Goal: Task Accomplishment & Management: Manage account settings

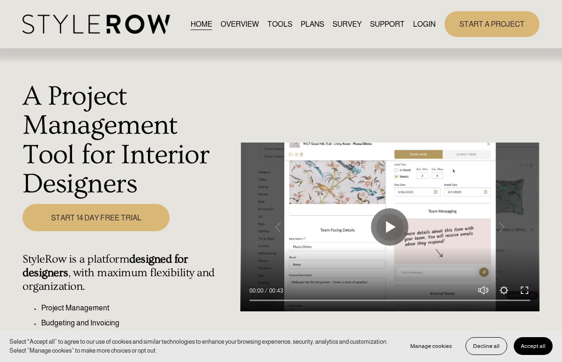
click at [427, 25] on link "LOGIN" at bounding box center [424, 24] width 22 height 13
click at [384, 24] on link "LOGIN" at bounding box center [424, 24] width 22 height 13
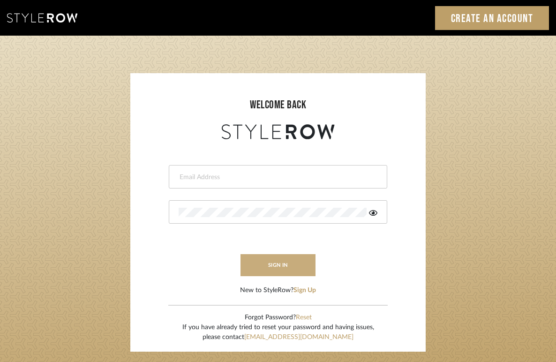
type input "[EMAIL_ADDRESS][DOMAIN_NAME]"
click at [296, 255] on button "sign in" at bounding box center [277, 265] width 75 height 22
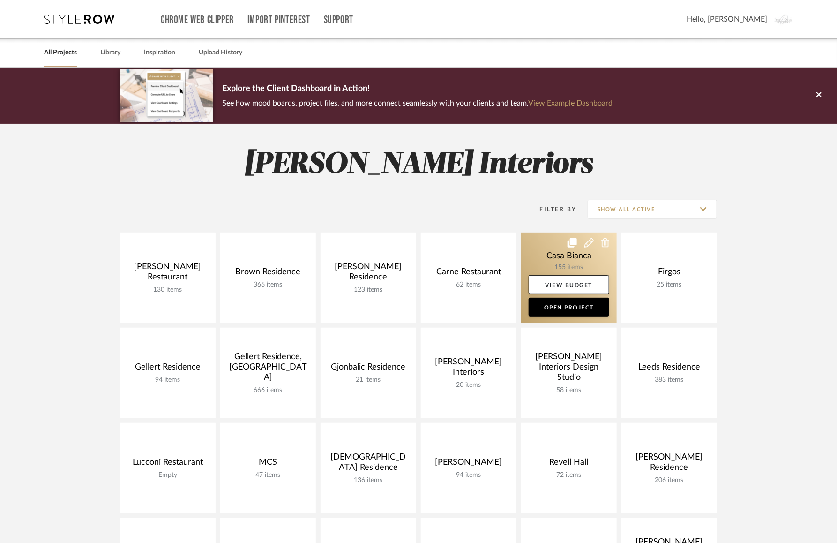
click at [546, 255] on link at bounding box center [569, 277] width 96 height 90
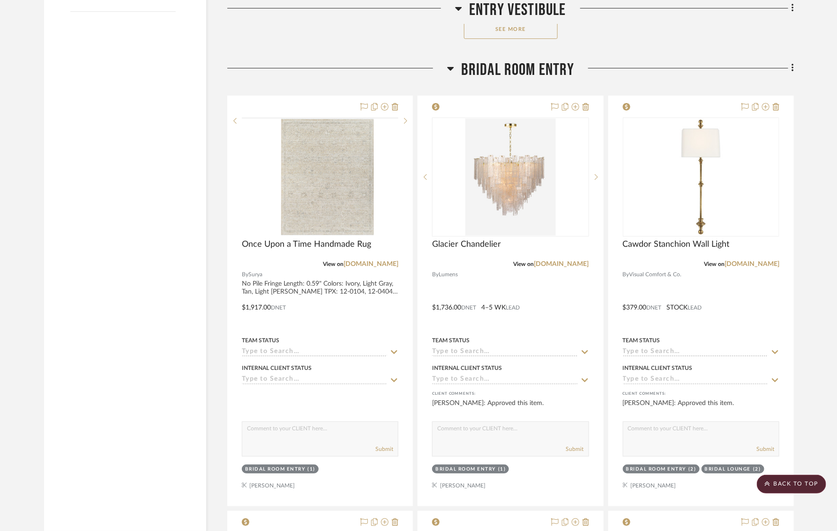
scroll to position [1504, 0]
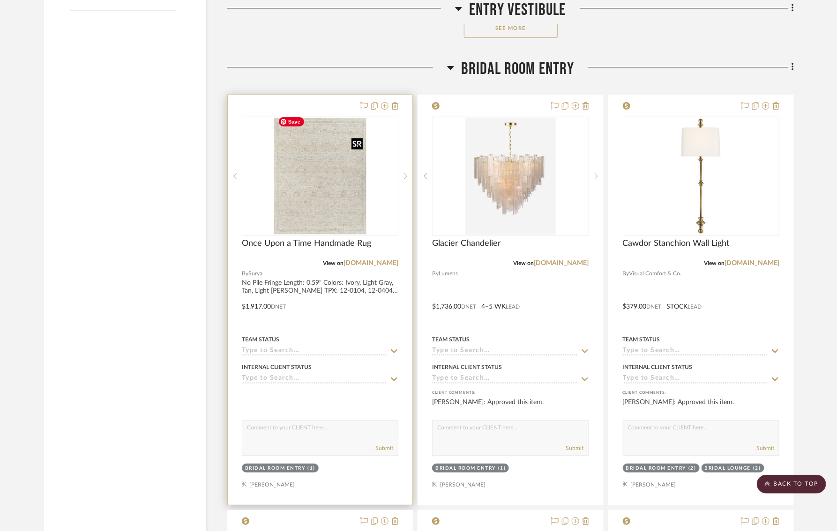
click at [349, 198] on img "0" at bounding box center [320, 176] width 92 height 117
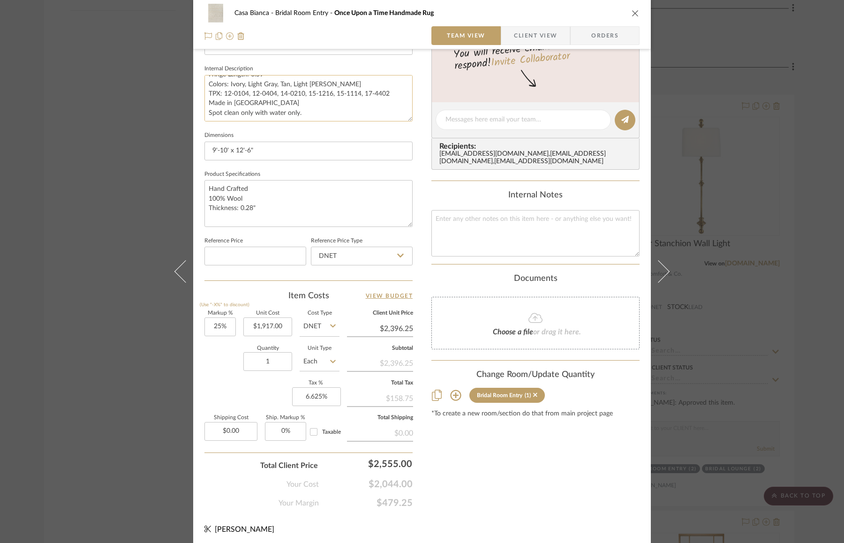
scroll to position [0, 0]
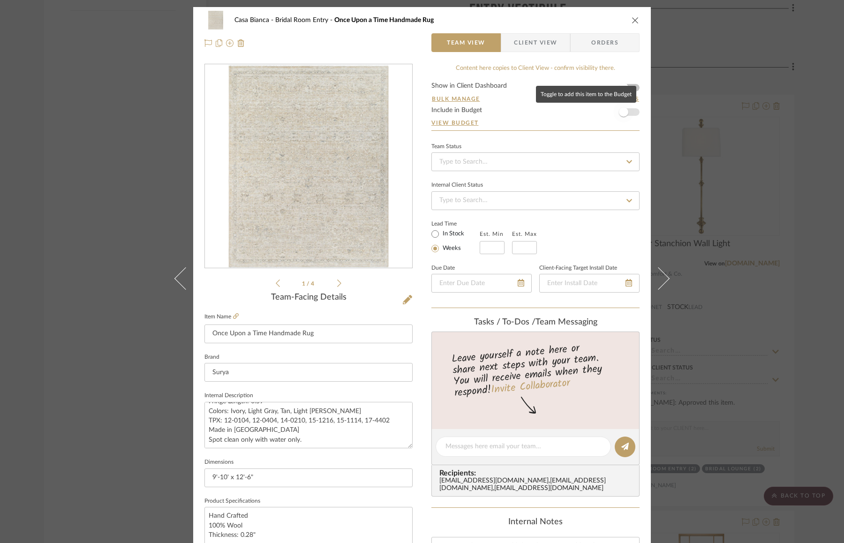
click at [624, 111] on span "button" at bounding box center [623, 111] width 9 height 9
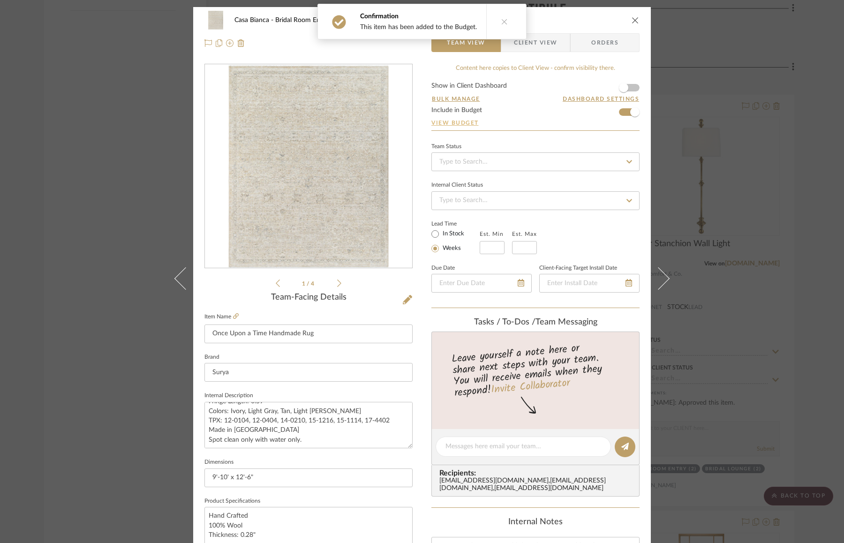
click at [452, 122] on link "View Budget" at bounding box center [535, 122] width 208 height 7
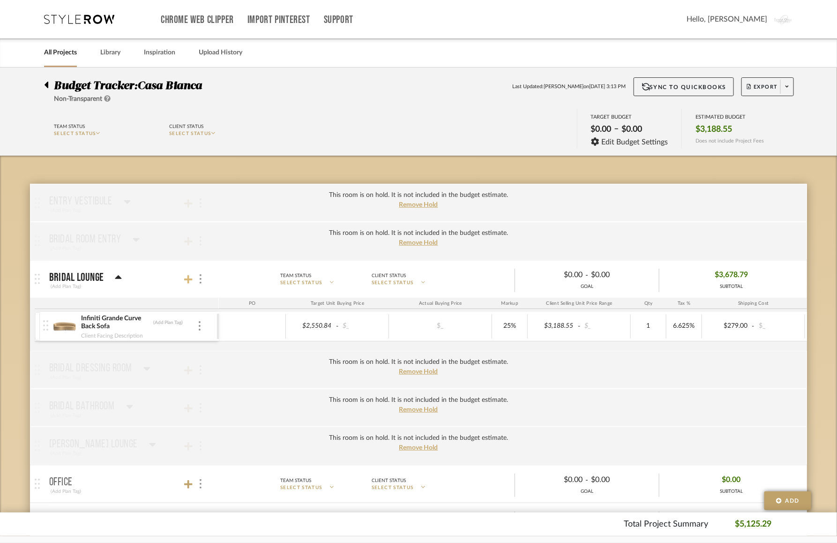
click at [187, 282] on icon at bounding box center [188, 279] width 8 height 9
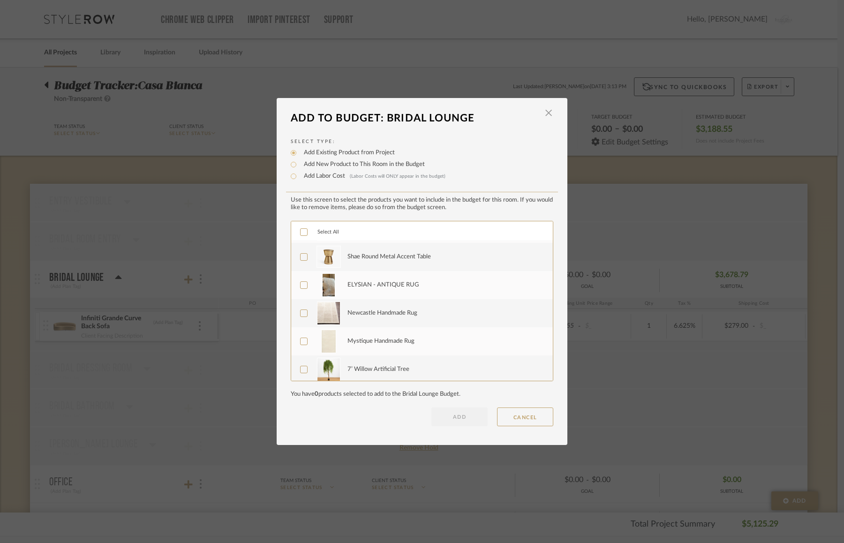
scroll to position [253, 0]
click at [544, 111] on span "button" at bounding box center [548, 113] width 19 height 19
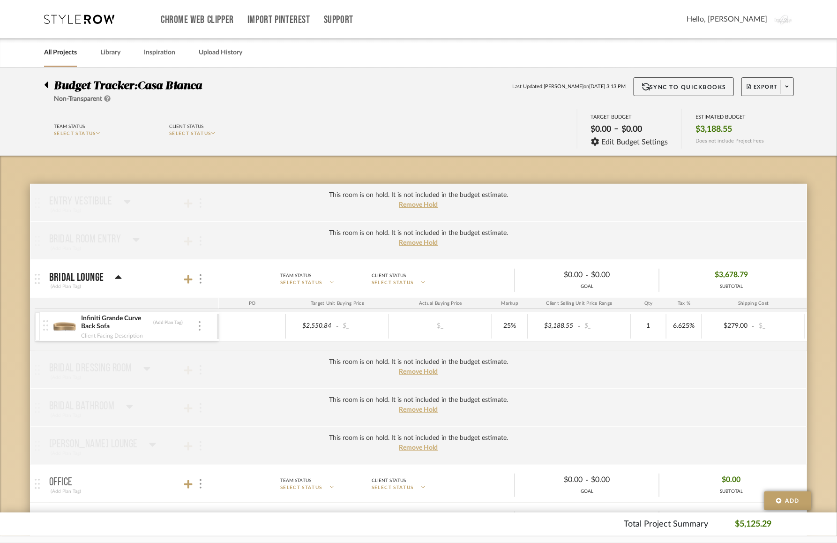
click at [200, 326] on img at bounding box center [200, 325] width 2 height 9
click at [218, 394] on span "Remove Item" at bounding box center [245, 395] width 58 height 8
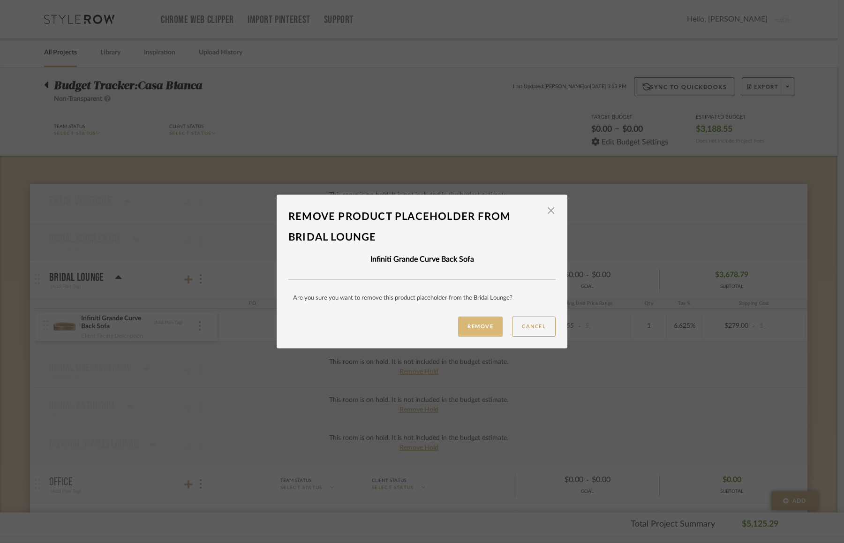
click at [466, 328] on button "Remove" at bounding box center [480, 326] width 45 height 20
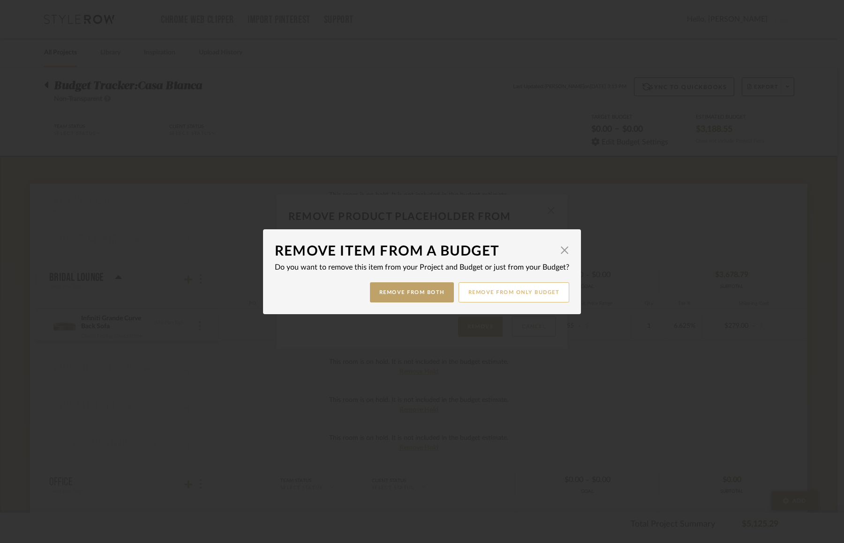
click at [470, 290] on button "Remove from only Budget" at bounding box center [513, 292] width 111 height 20
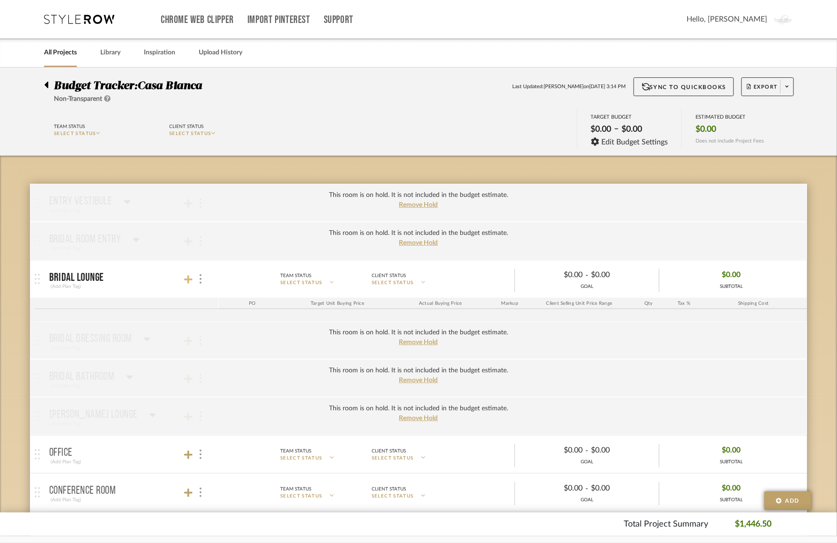
click at [189, 276] on icon at bounding box center [188, 279] width 8 height 8
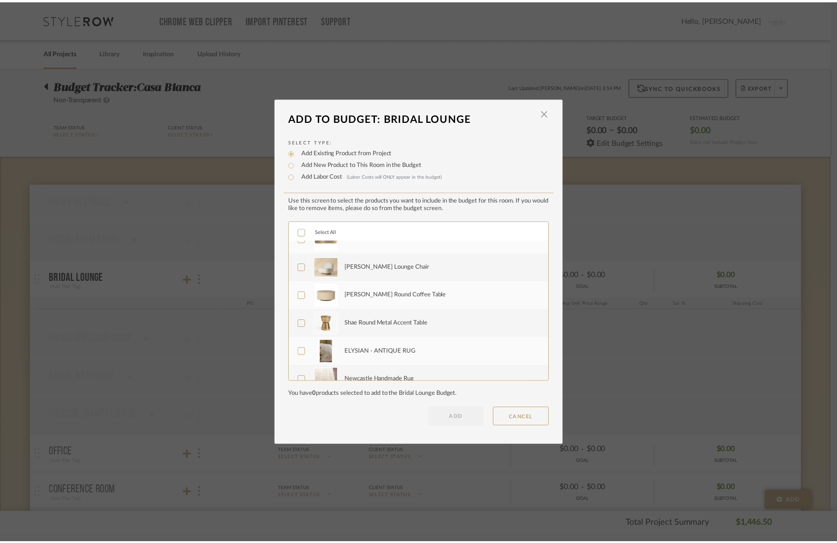
scroll to position [0, 0]
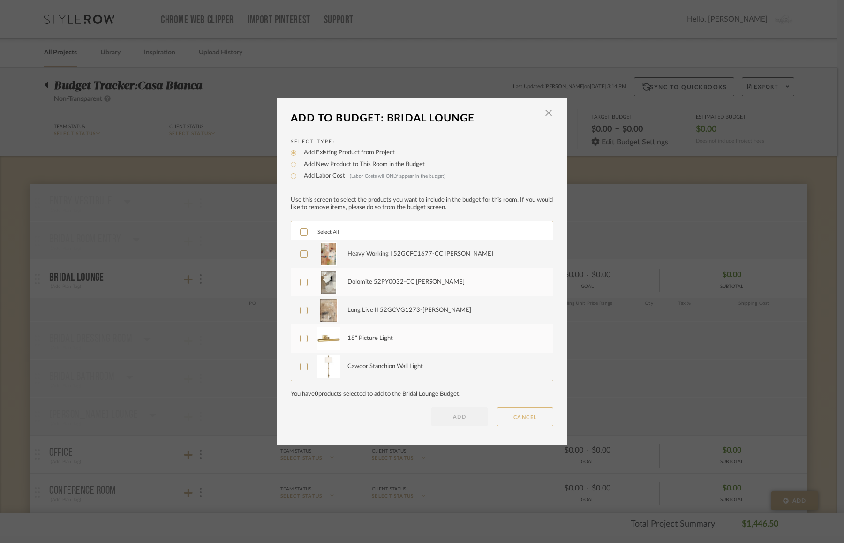
click at [517, 418] on button "CANCEL" at bounding box center [525, 416] width 56 height 19
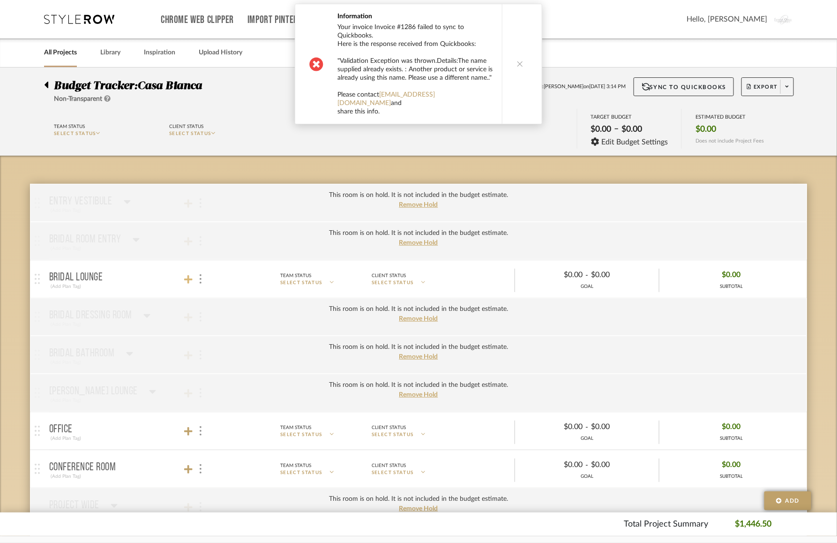
click at [186, 276] on icon at bounding box center [188, 279] width 8 height 9
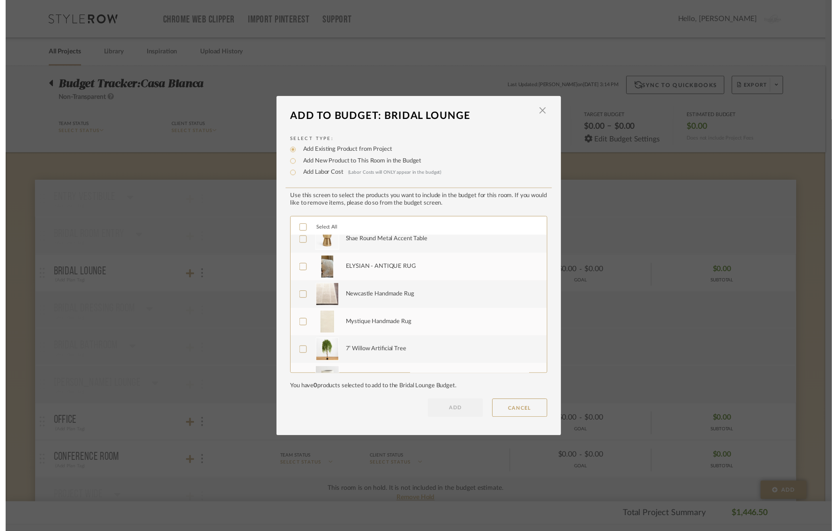
scroll to position [253, 0]
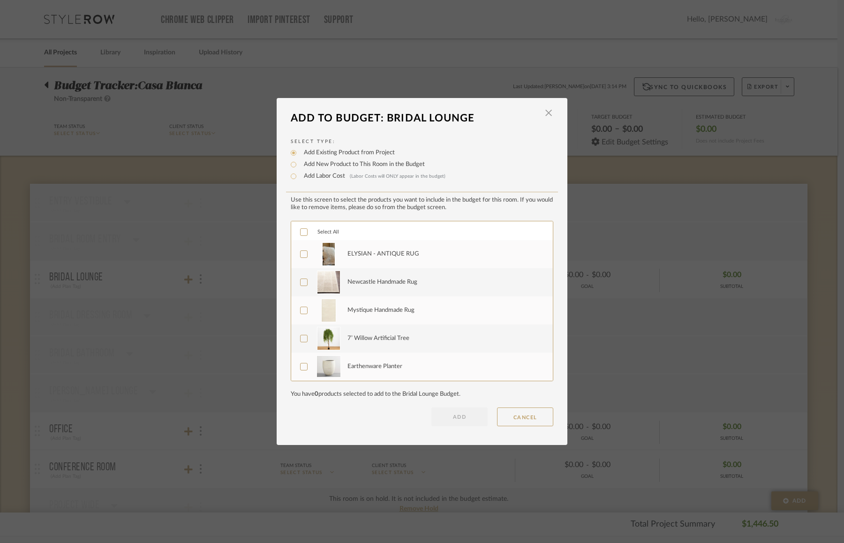
click at [525, 431] on dialog-content "Add To Budget: Bridal Lounge × Select Type: Add Existing Product from Project A…" at bounding box center [421, 271] width 291 height 347
click at [521, 407] on button "CANCEL" at bounding box center [525, 416] width 56 height 19
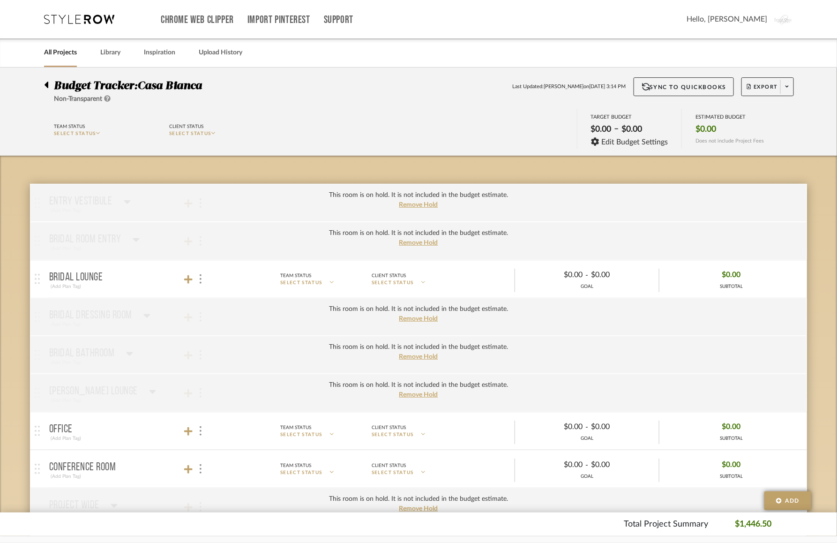
click at [45, 82] on icon at bounding box center [46, 84] width 4 height 11
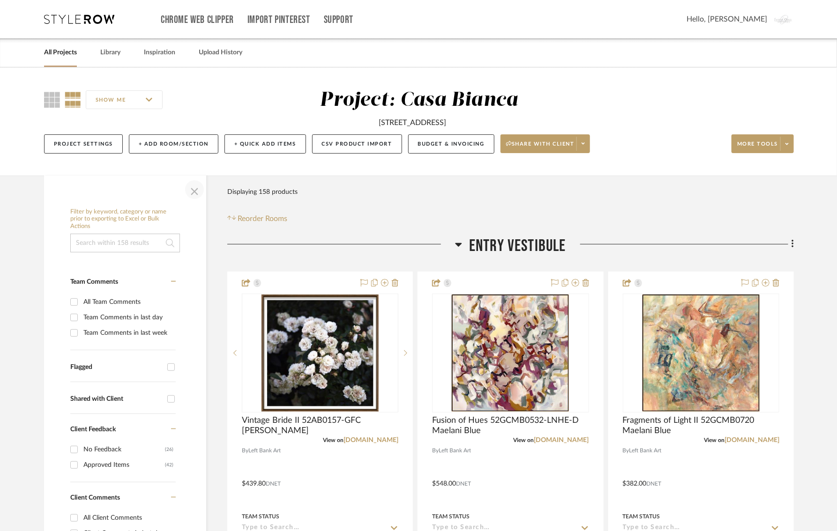
click at [194, 183] on span "button" at bounding box center [194, 190] width 22 height 22
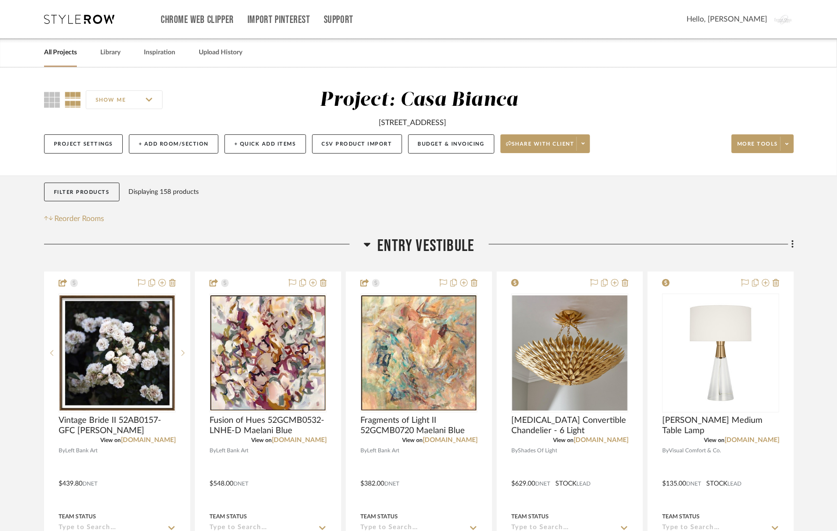
click at [366, 239] on icon at bounding box center [367, 244] width 7 height 11
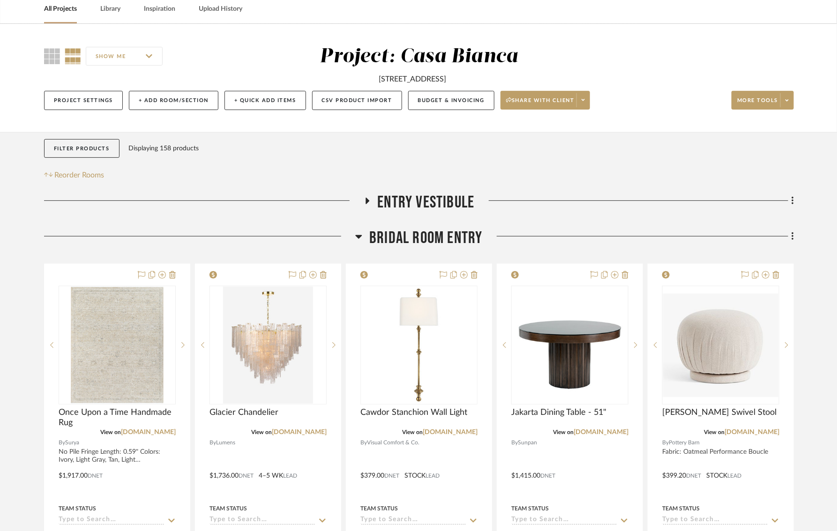
scroll to position [154, 0]
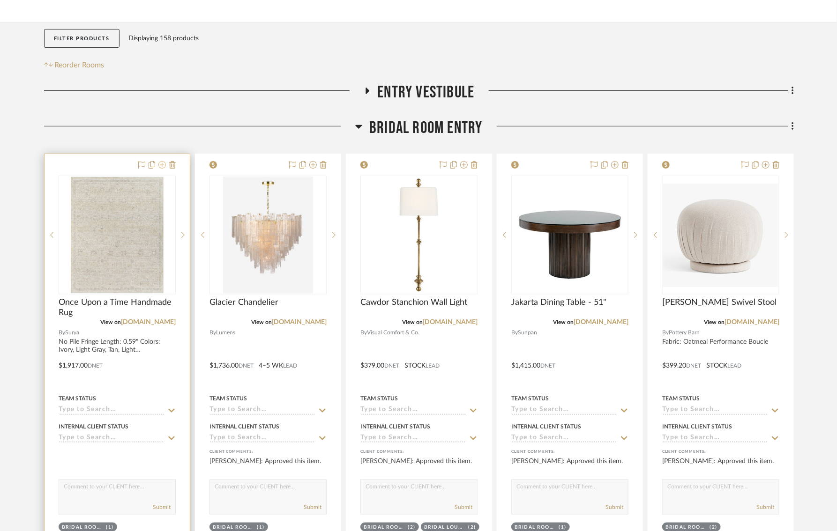
click at [164, 167] on icon at bounding box center [161, 164] width 7 height 7
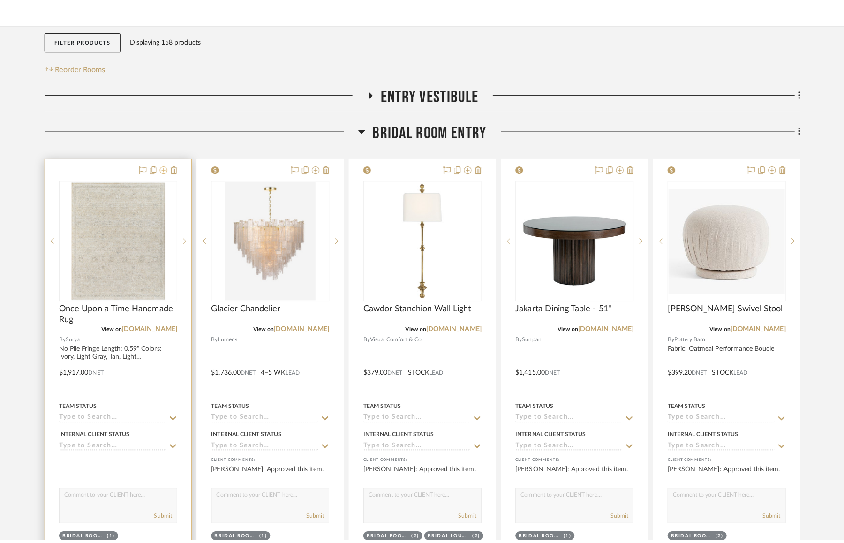
scroll to position [0, 0]
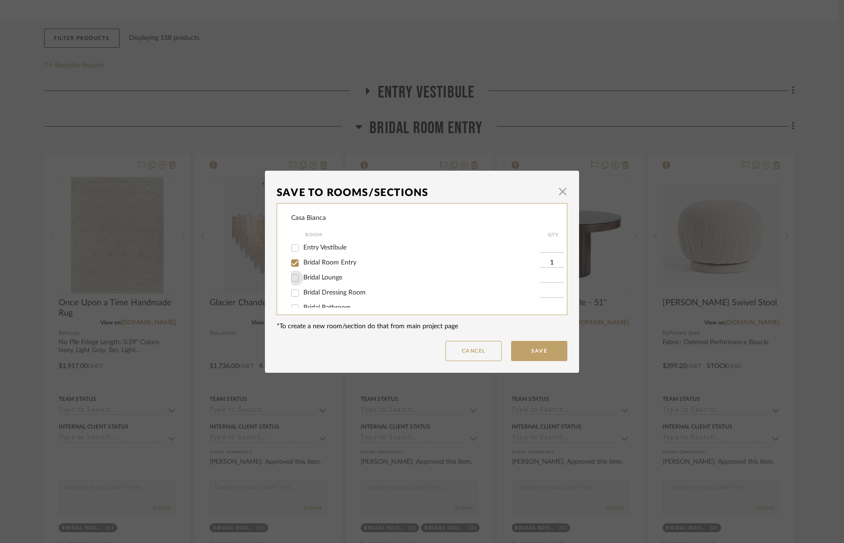
click at [293, 280] on input "Bridal Lounge" at bounding box center [294, 277] width 15 height 15
checkbox input "true"
type input "1"
click at [293, 260] on input "Bridal Room Entry" at bounding box center [294, 262] width 15 height 15
checkbox input "false"
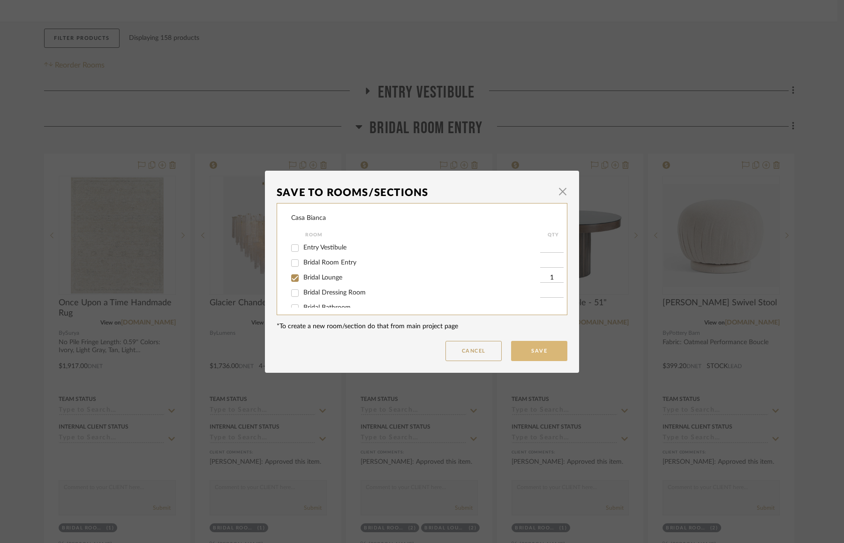
click at [519, 347] on button "Save" at bounding box center [539, 351] width 56 height 20
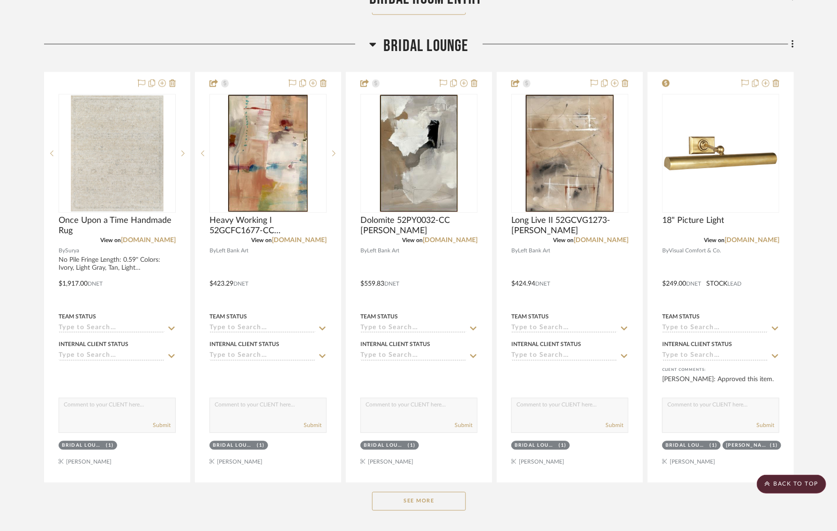
scroll to position [875, 0]
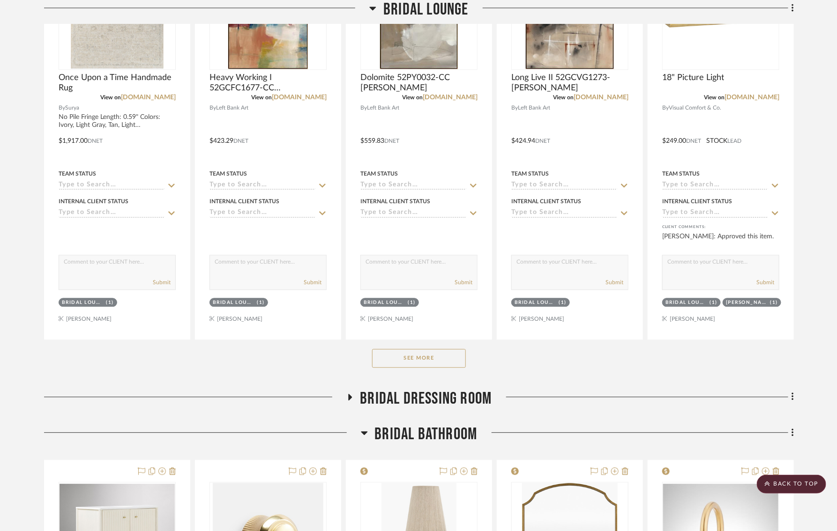
click at [396, 355] on button "See More" at bounding box center [419, 358] width 94 height 19
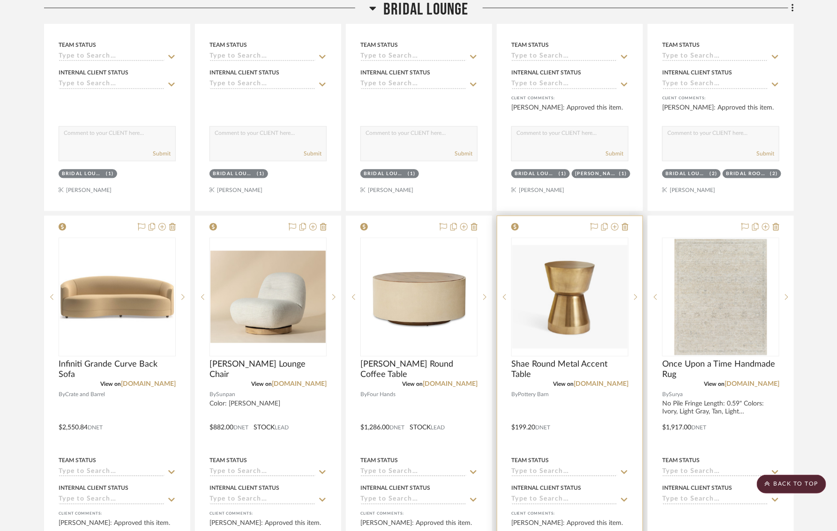
scroll to position [999, 0]
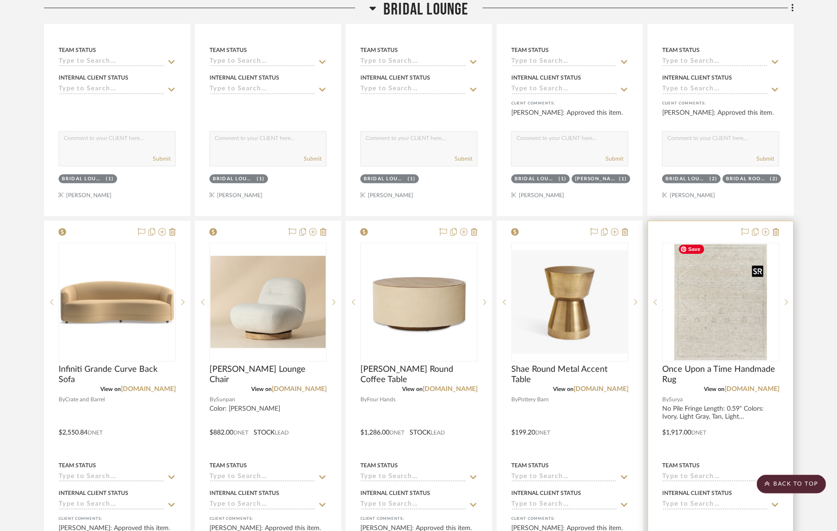
click at [721, 315] on img "0" at bounding box center [720, 302] width 92 height 117
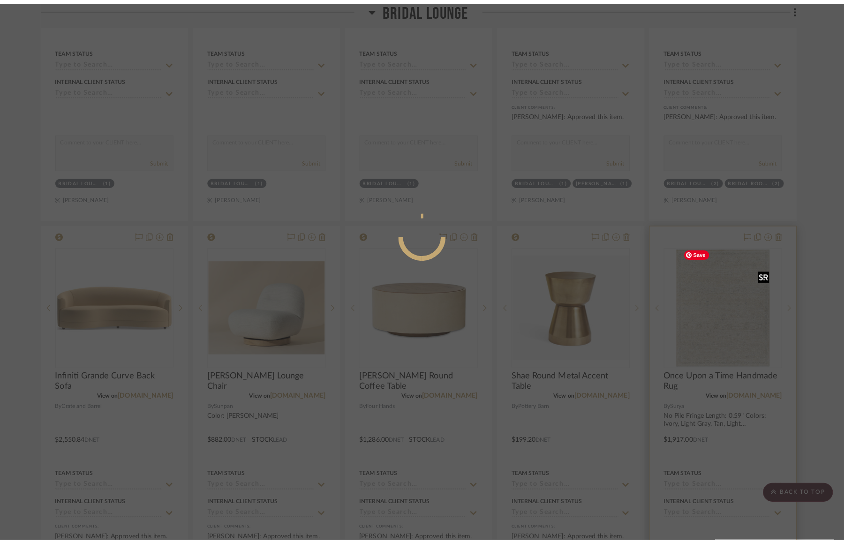
scroll to position [0, 0]
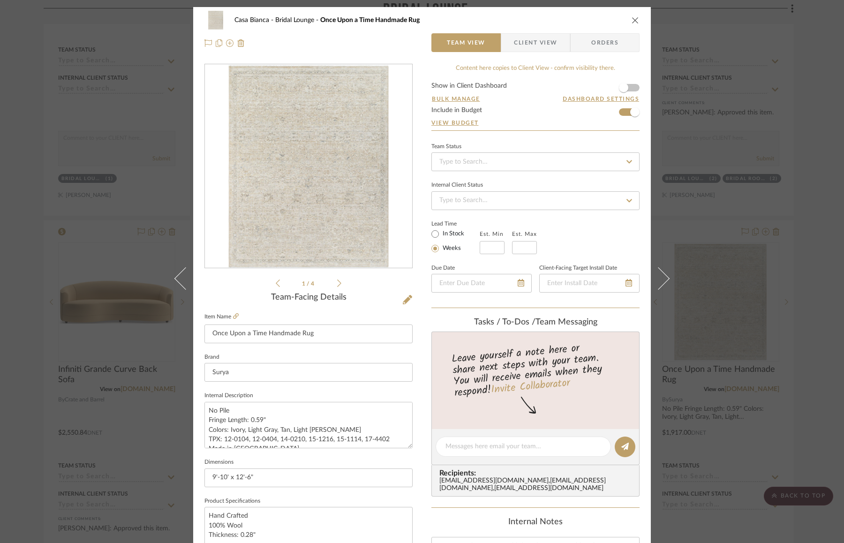
click at [338, 283] on div "1 / 4" at bounding box center [308, 176] width 208 height 225
click at [337, 284] on icon at bounding box center [339, 283] width 4 height 8
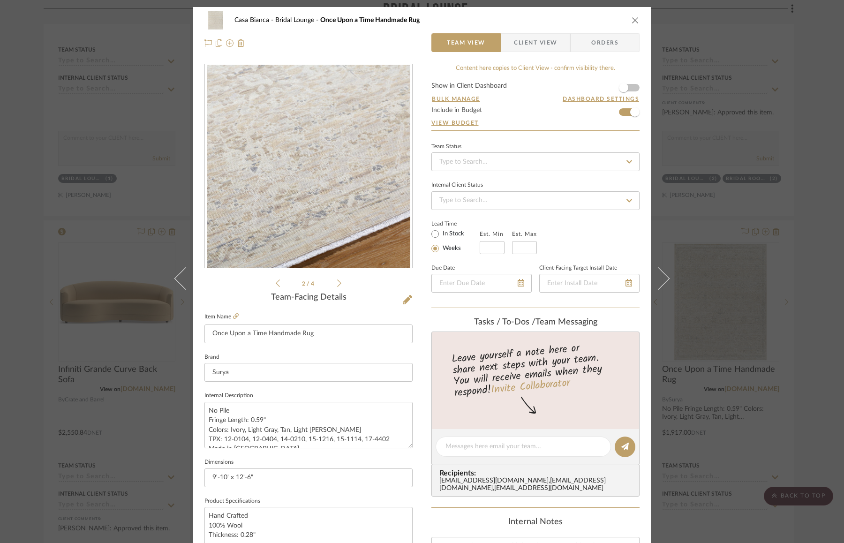
click at [337, 284] on icon at bounding box center [339, 283] width 4 height 8
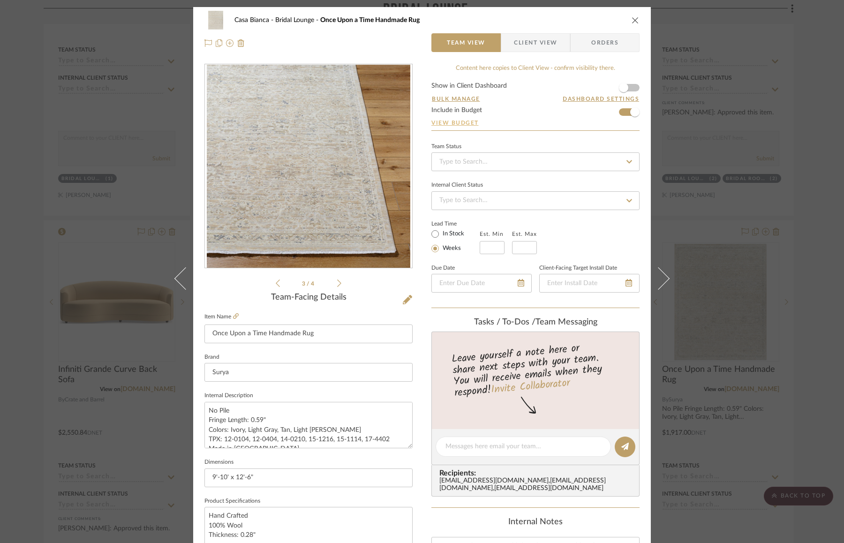
click at [439, 122] on link "View Budget" at bounding box center [535, 122] width 208 height 7
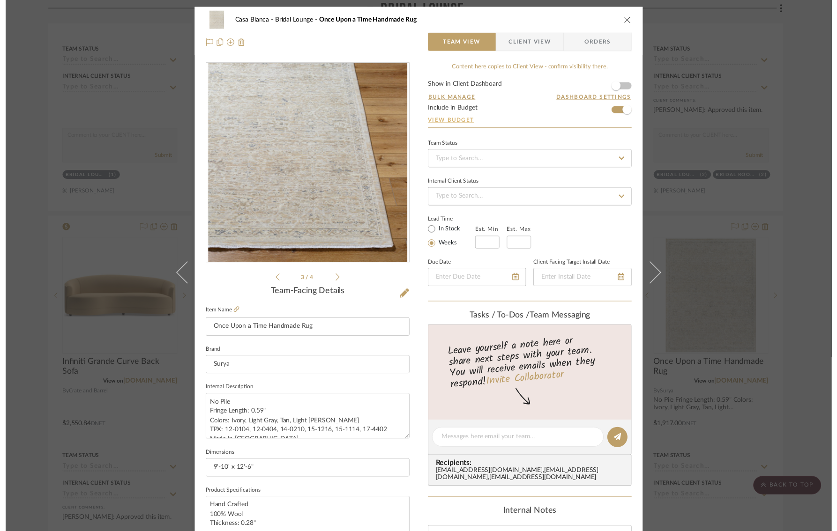
scroll to position [999, 0]
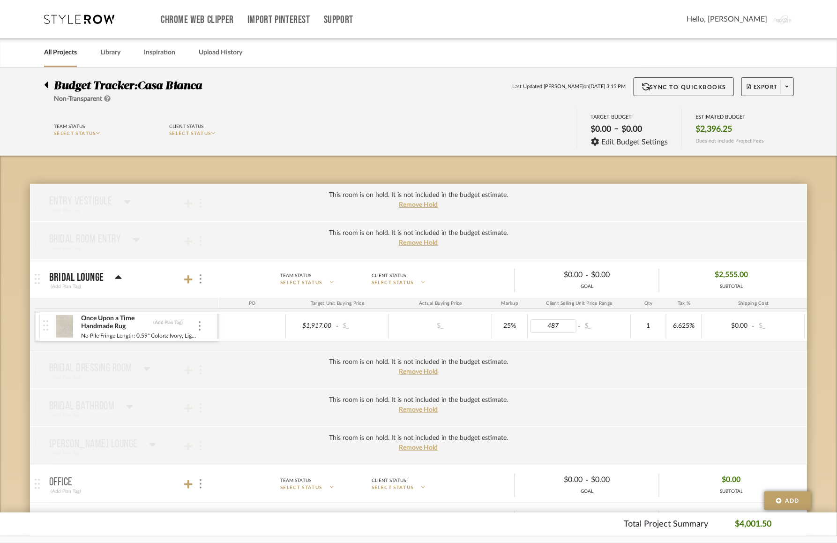
type input "4870"
click at [819, 304] on body "Chrome Web Clipper Import Pinterest Support All Projects Library Inspiration Up…" at bounding box center [418, 271] width 837 height 543
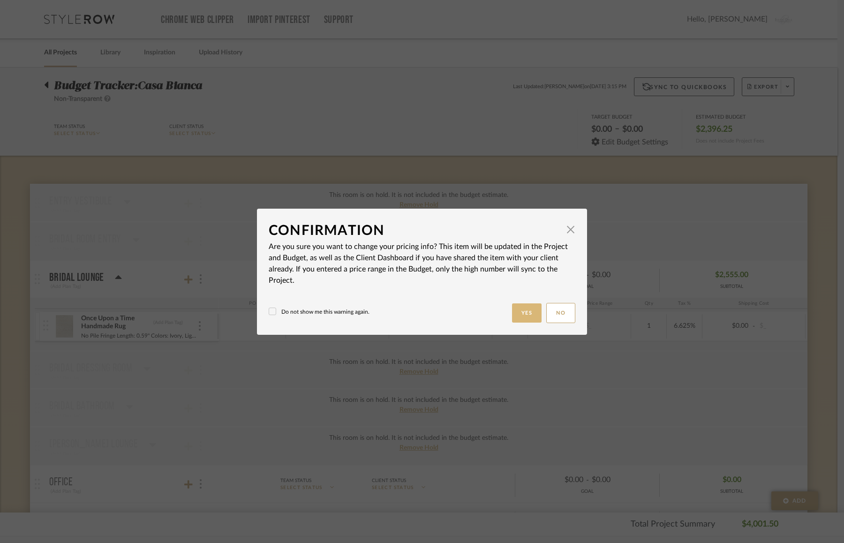
click at [518, 316] on button "Yes" at bounding box center [527, 312] width 30 height 19
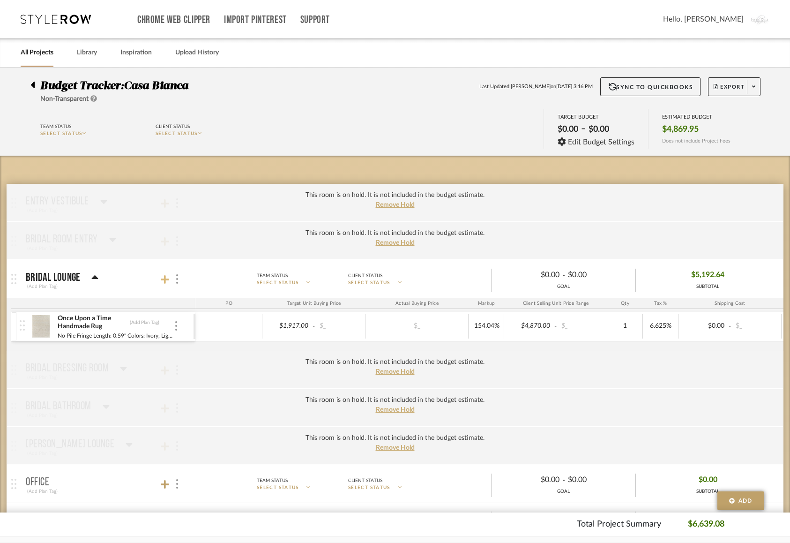
click at [164, 275] on icon at bounding box center [165, 279] width 8 height 8
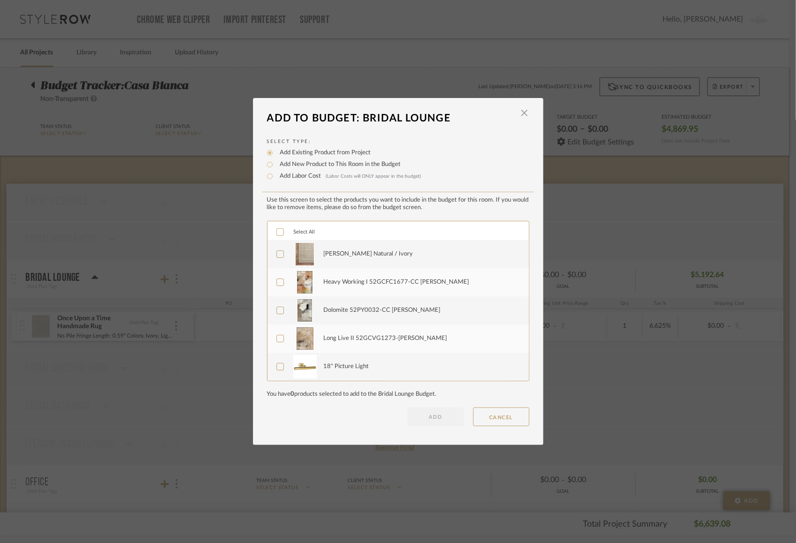
click at [279, 254] on icon at bounding box center [280, 254] width 7 height 7
click at [442, 416] on button "ADD" at bounding box center [436, 416] width 56 height 19
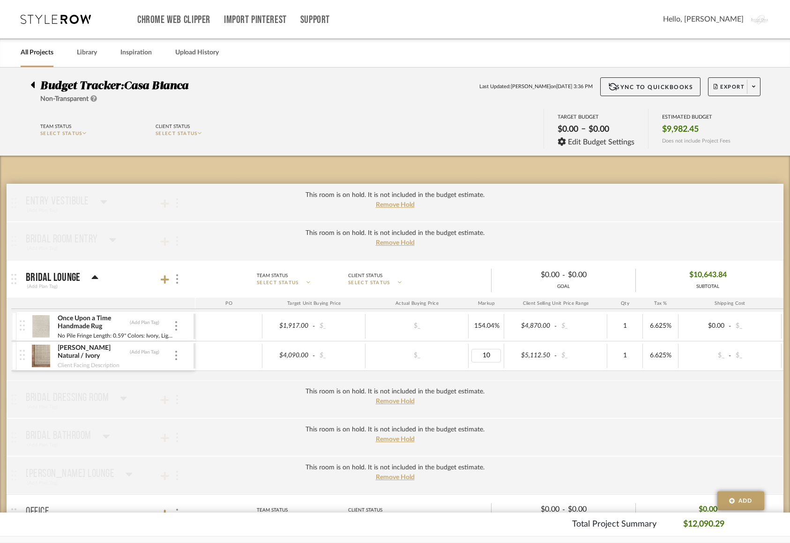
type input "100"
click at [546, 173] on body "Chrome Web Clipper Import Pinterest Support All Projects Library Inspiration Up…" at bounding box center [395, 271] width 790 height 543
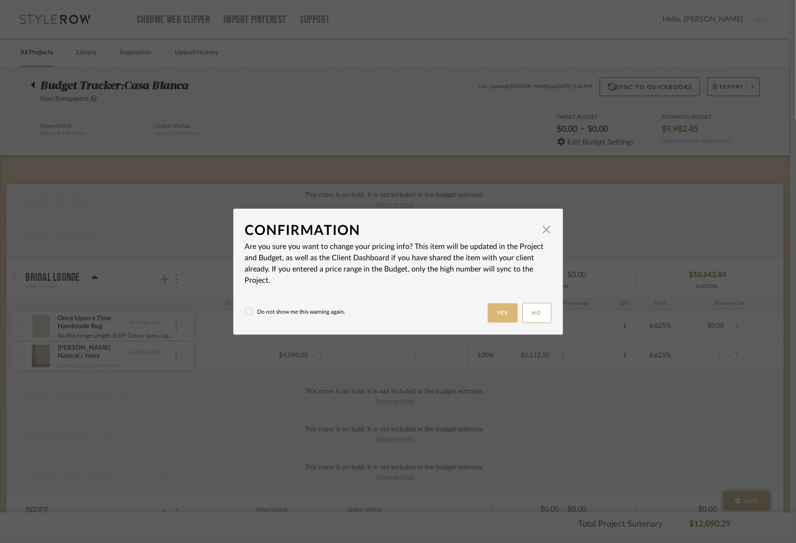
click at [489, 321] on button "Yes" at bounding box center [503, 312] width 30 height 19
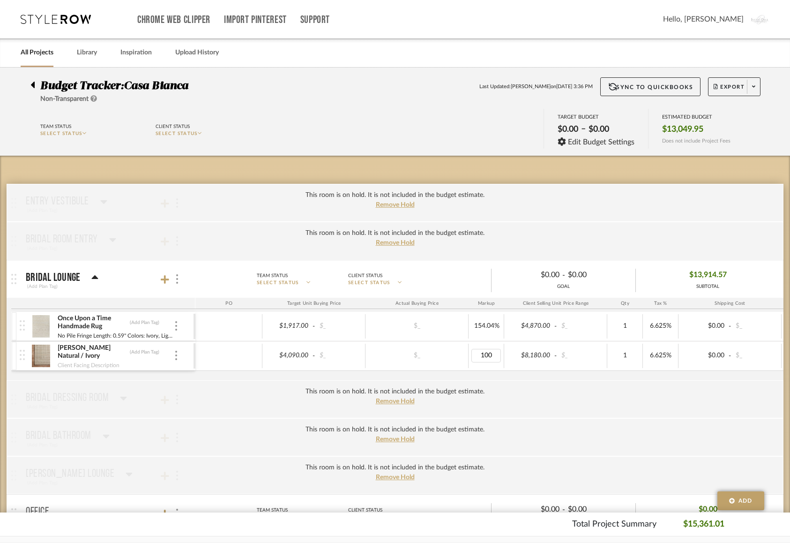
click at [476, 349] on input "100" at bounding box center [486, 356] width 30 height 14
type input "50"
click at [491, 174] on body "Chrome Web Clipper Import Pinterest Support All Projects Library Inspiration Up…" at bounding box center [395, 271] width 790 height 543
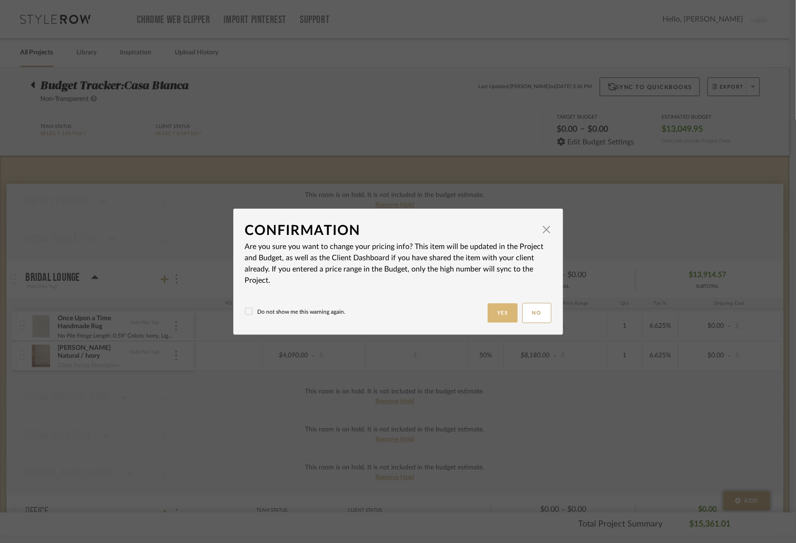
click at [492, 320] on button "Yes" at bounding box center [503, 312] width 30 height 19
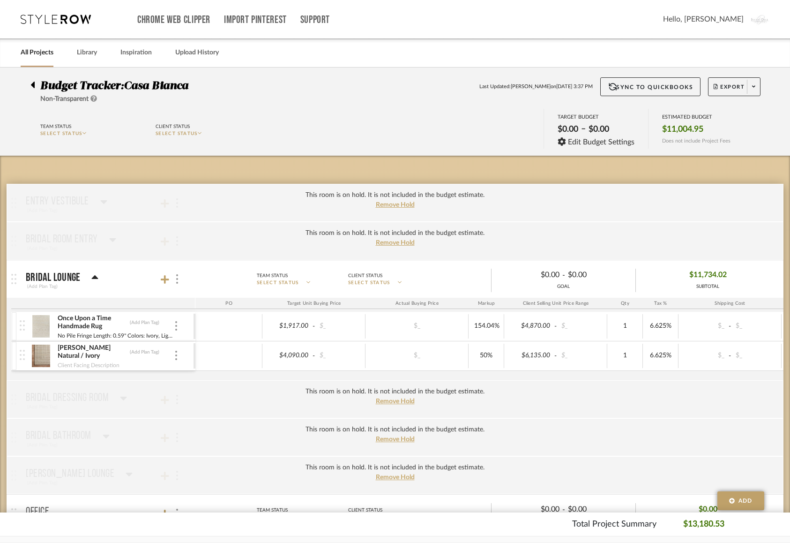
click at [167, 268] on mat-panel-title "Bridal Lounge (Add Plan Tag)" at bounding box center [108, 279] width 165 height 23
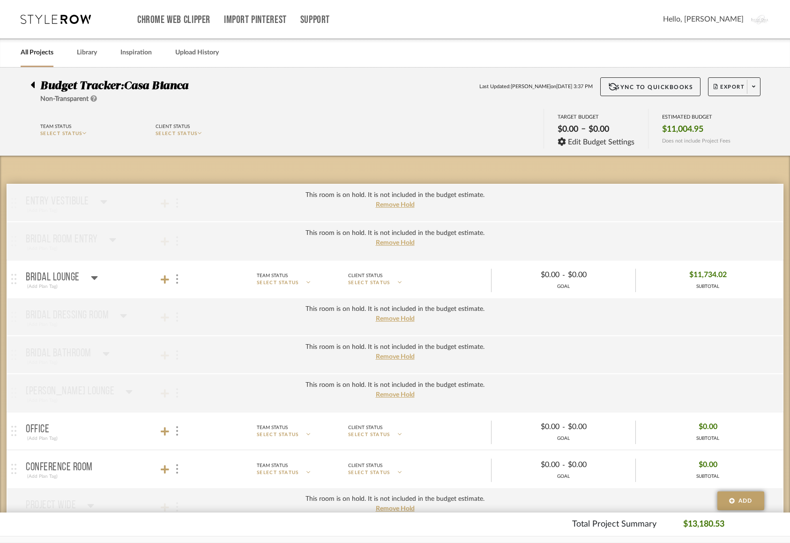
click at [167, 268] on mat-panel-title "Bridal Lounge (Add Plan Tag)" at bounding box center [108, 279] width 165 height 23
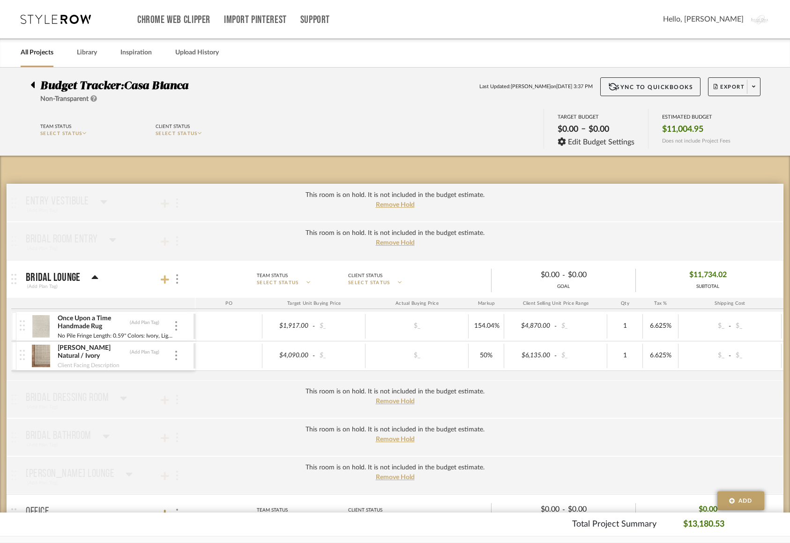
click at [166, 275] on icon at bounding box center [165, 279] width 8 height 9
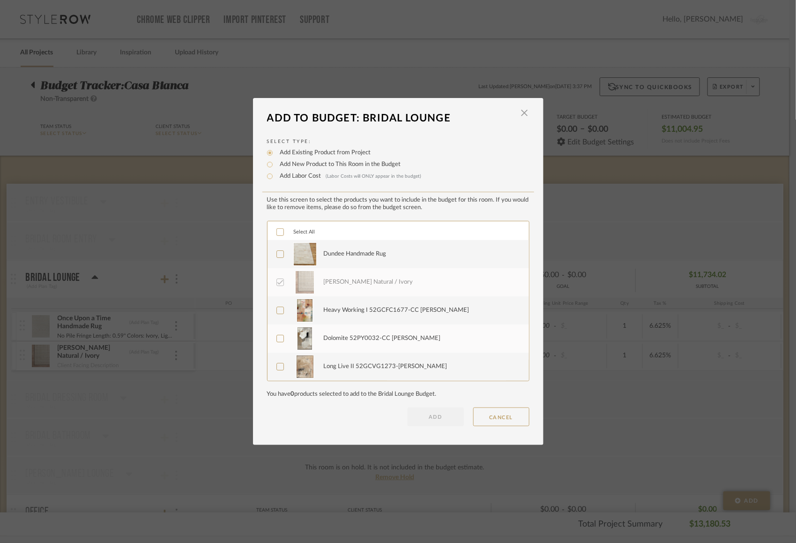
click at [277, 253] on icon at bounding box center [280, 254] width 7 height 7
click at [425, 420] on button "ADD" at bounding box center [436, 416] width 56 height 19
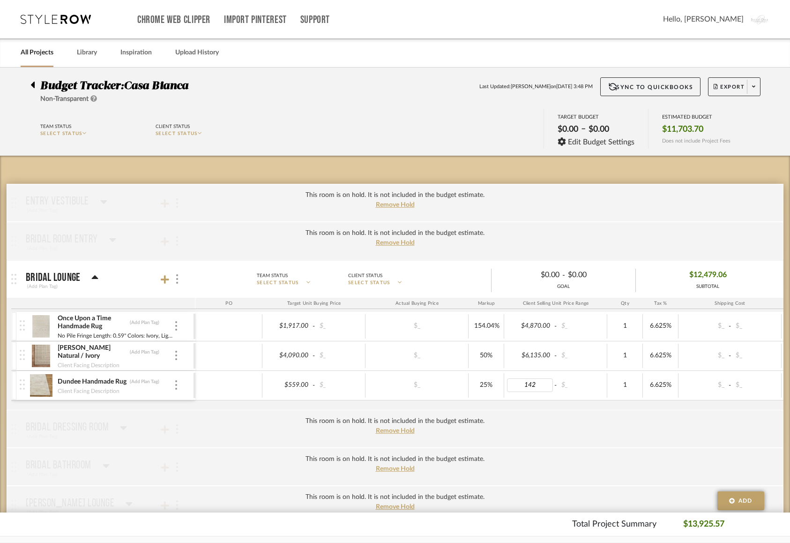
type input "1420"
click at [556, 218] on body "Chrome Web Clipper Import Pinterest Support All Projects Library Inspiration Up…" at bounding box center [395, 271] width 790 height 543
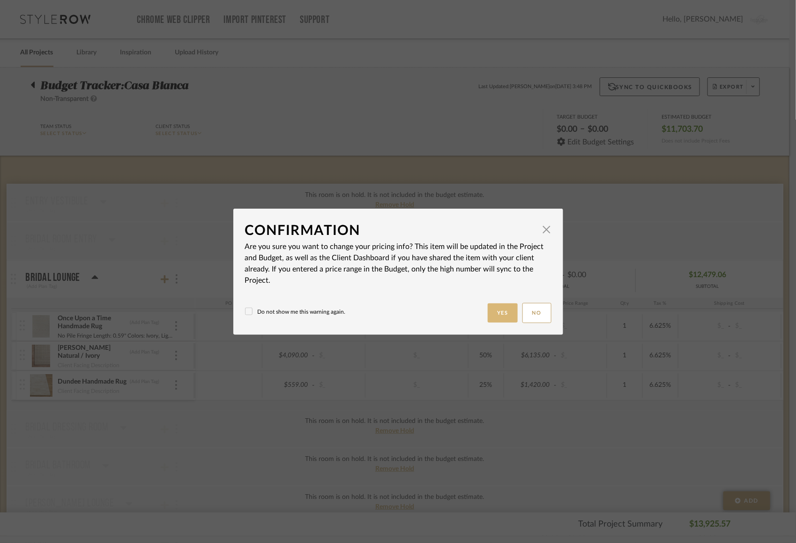
click at [493, 321] on button "Yes" at bounding box center [503, 312] width 30 height 19
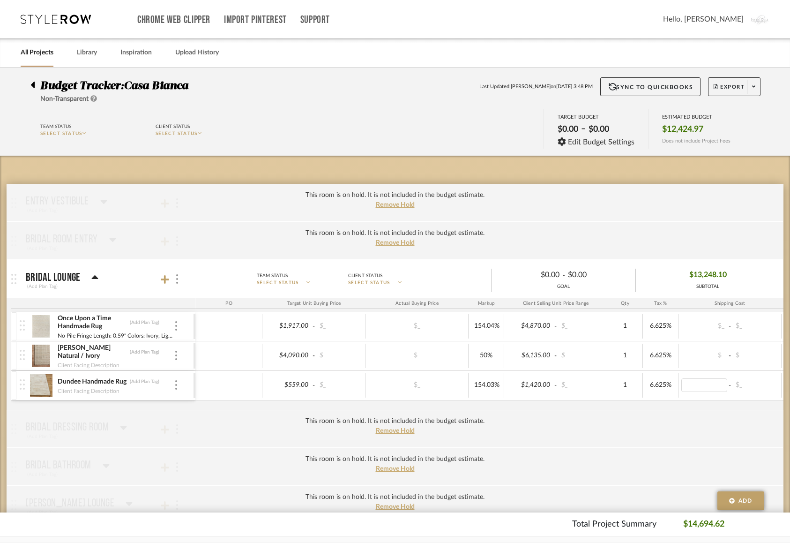
click at [670, 192] on div "This room is on hold. It is not included in the budget estimate. Remove Hold" at bounding box center [395, 203] width 777 height 38
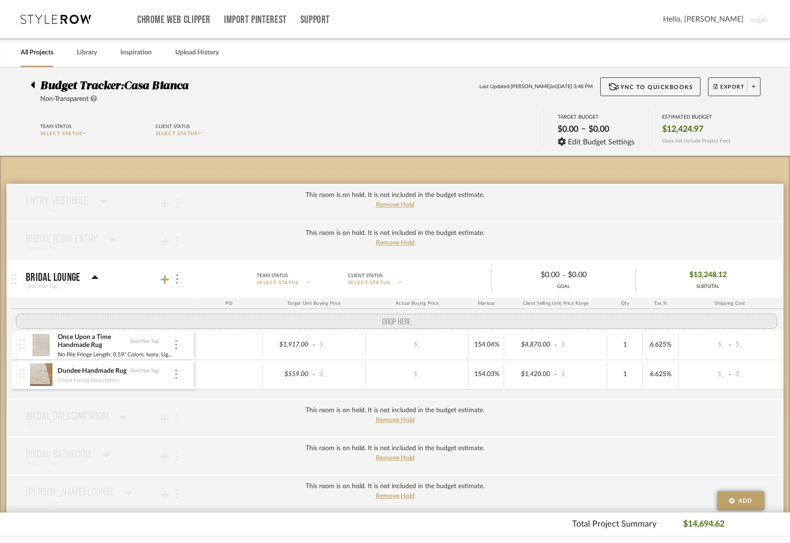
drag, startPoint x: 24, startPoint y: 352, endPoint x: 24, endPoint y: 318, distance: 34.7
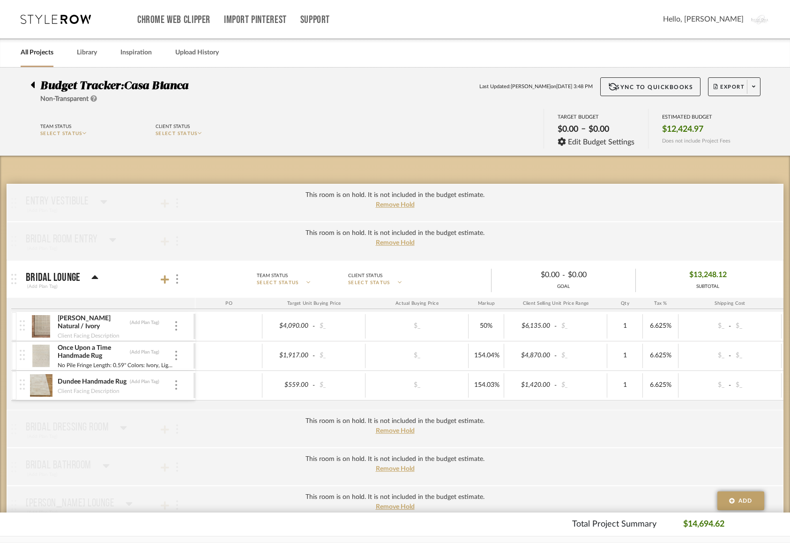
click at [24, 318] on div at bounding box center [23, 326] width 13 height 29
click at [39, 324] on img at bounding box center [41, 326] width 23 height 22
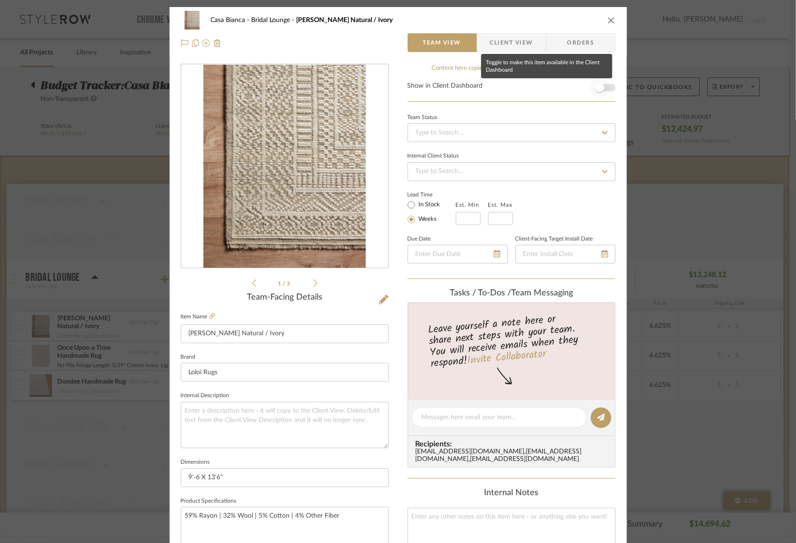
click at [600, 90] on span "button" at bounding box center [599, 87] width 9 height 9
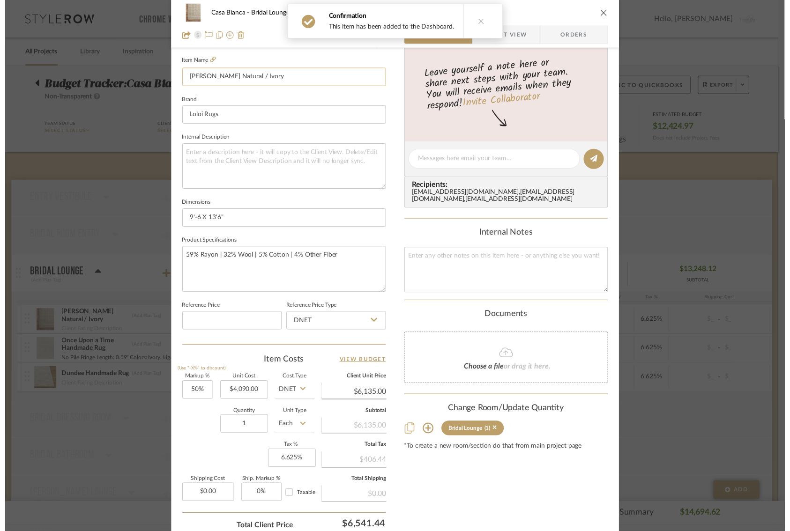
scroll to position [327, 0]
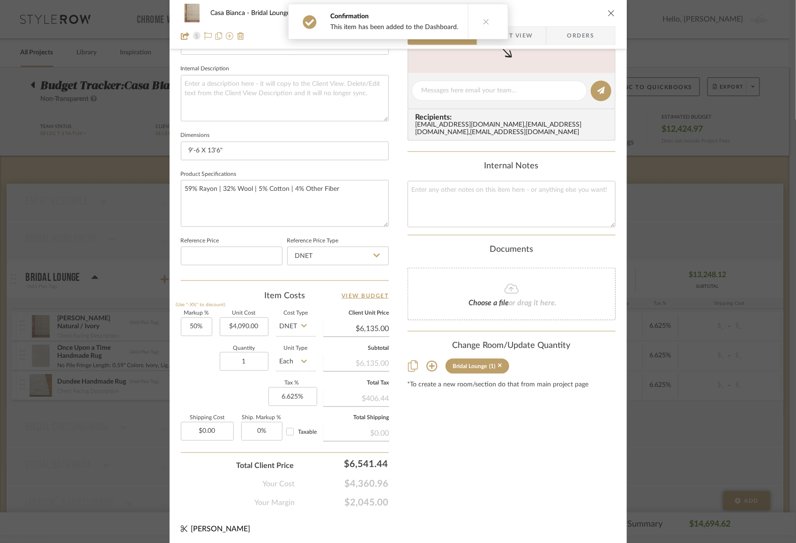
click at [768, 301] on div "Casa Bianca Bridal Lounge NOLA Natural / Ivory Team View Client View Orders 1 /…" at bounding box center [398, 271] width 796 height 543
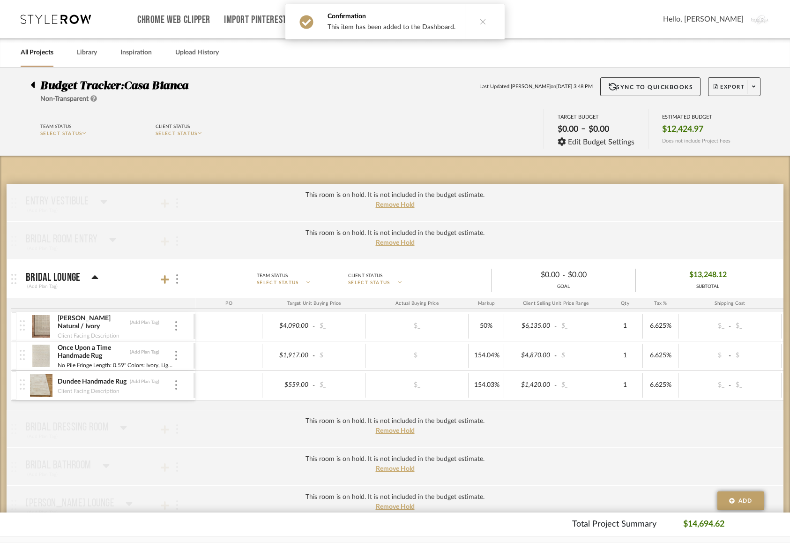
click at [48, 355] on img at bounding box center [41, 355] width 23 height 22
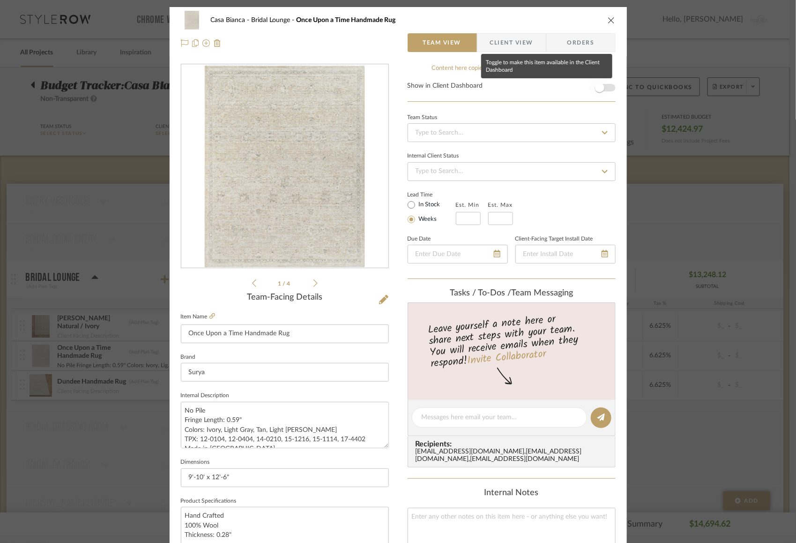
click at [603, 85] on span "button" at bounding box center [600, 87] width 21 height 21
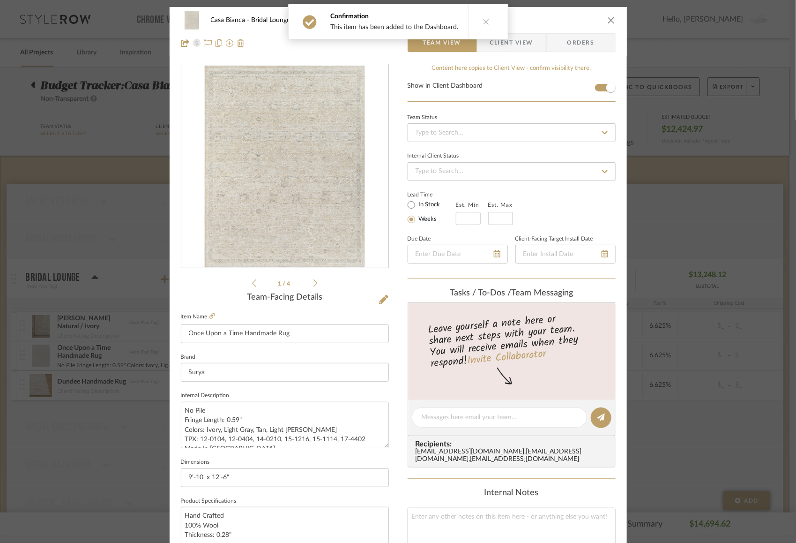
click at [657, 166] on div "Casa Bianca Bridal Lounge Once Upon a Time Handmade Rug Team View Client View O…" at bounding box center [398, 271] width 796 height 543
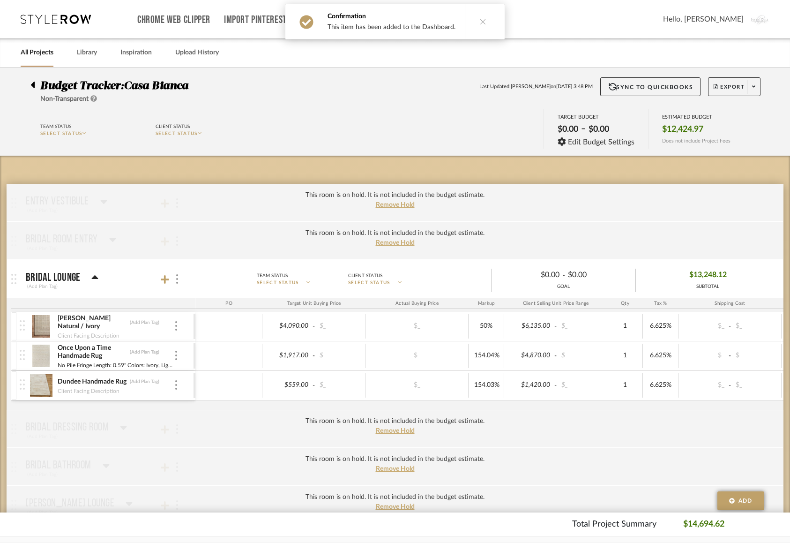
click at [35, 378] on img at bounding box center [41, 385] width 23 height 22
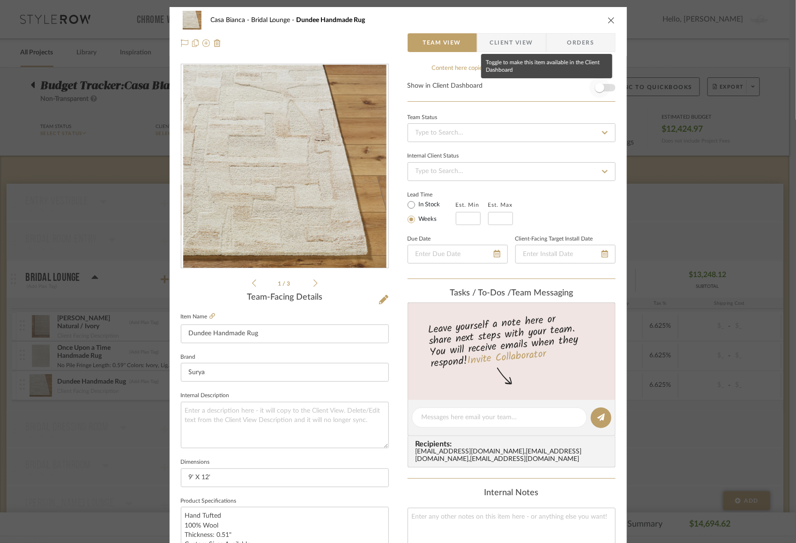
click at [598, 85] on span "button" at bounding box center [599, 87] width 9 height 9
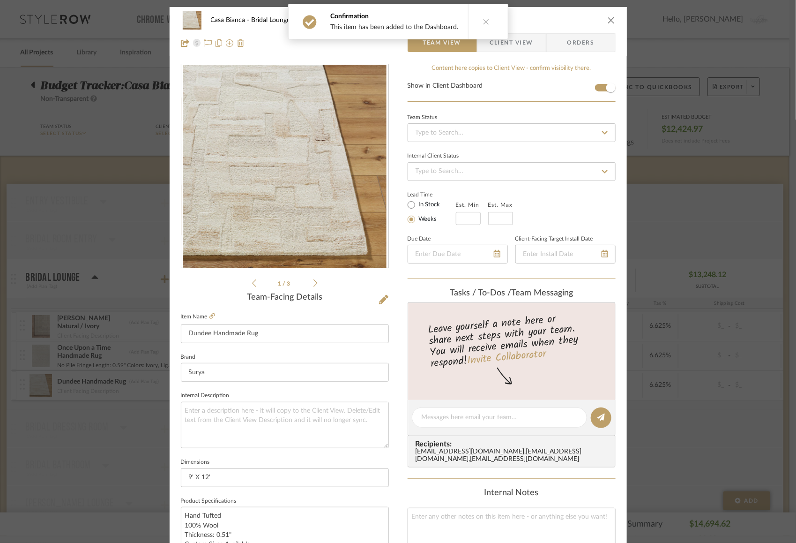
click at [608, 19] on icon "close" at bounding box center [611, 19] width 7 height 7
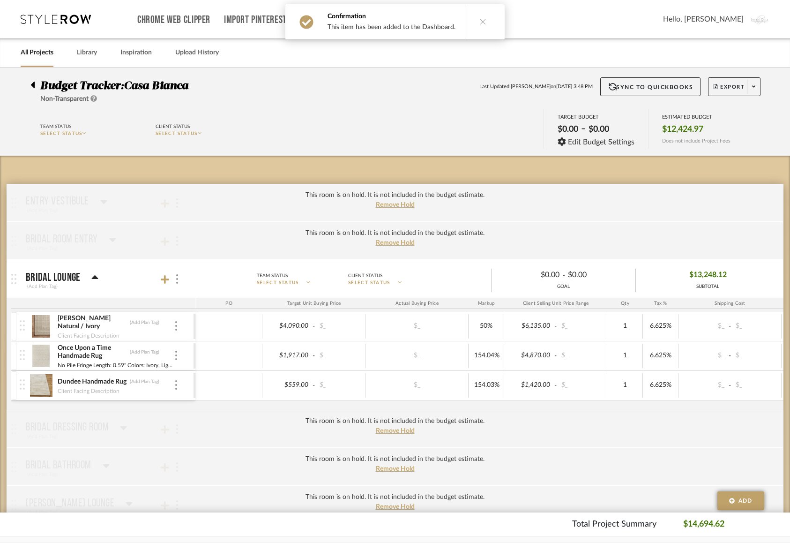
click at [32, 84] on icon at bounding box center [33, 85] width 4 height 7
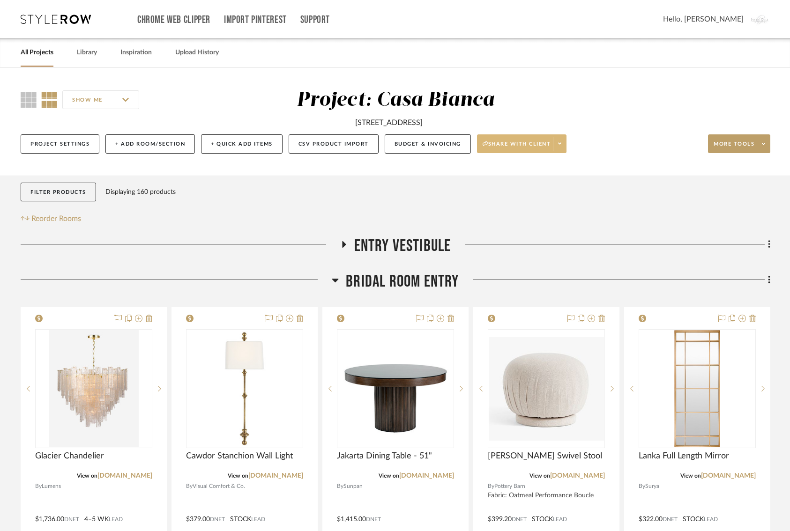
click at [507, 149] on span "Share with client" at bounding box center [517, 148] width 68 height 14
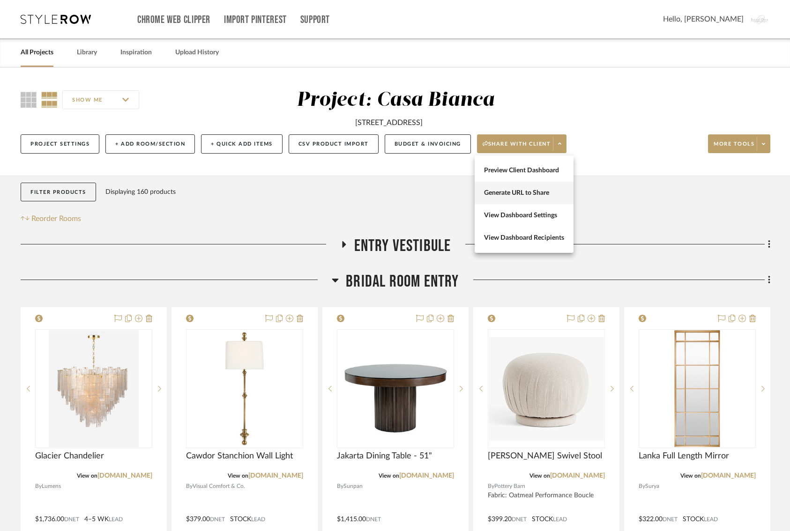
click at [507, 187] on button "Generate URL to Share" at bounding box center [524, 193] width 99 height 22
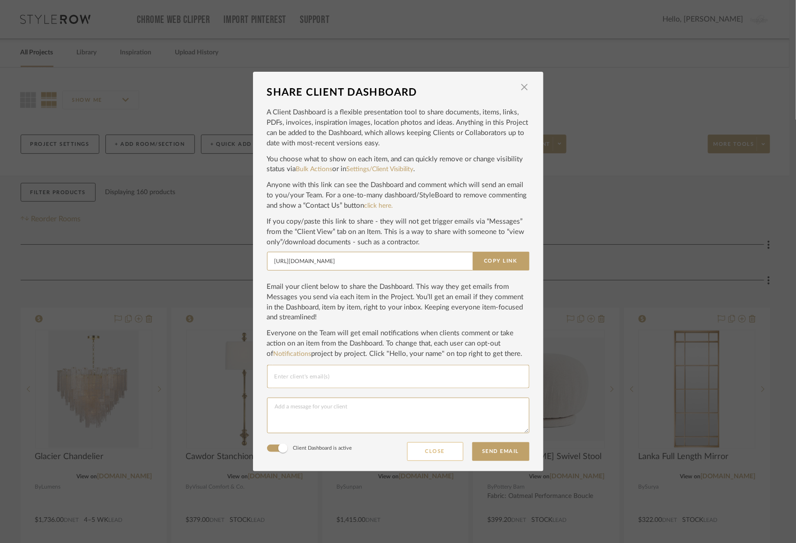
click at [434, 455] on button "Close" at bounding box center [435, 451] width 56 height 19
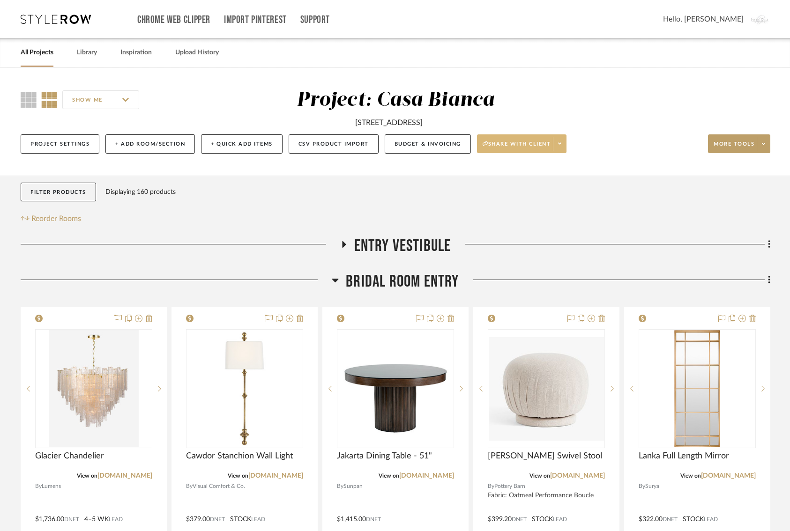
click at [529, 137] on button "Share with client" at bounding box center [522, 143] width 90 height 19
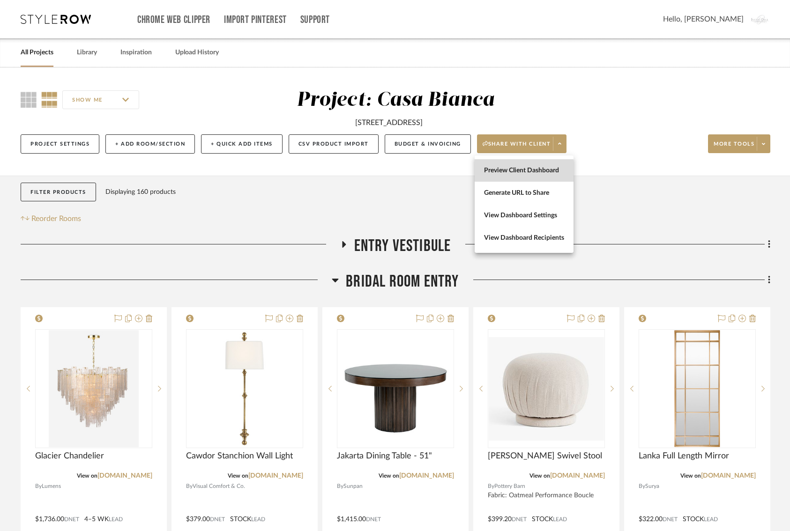
click at [509, 172] on span "Preview Client Dashboard" at bounding box center [524, 170] width 80 height 8
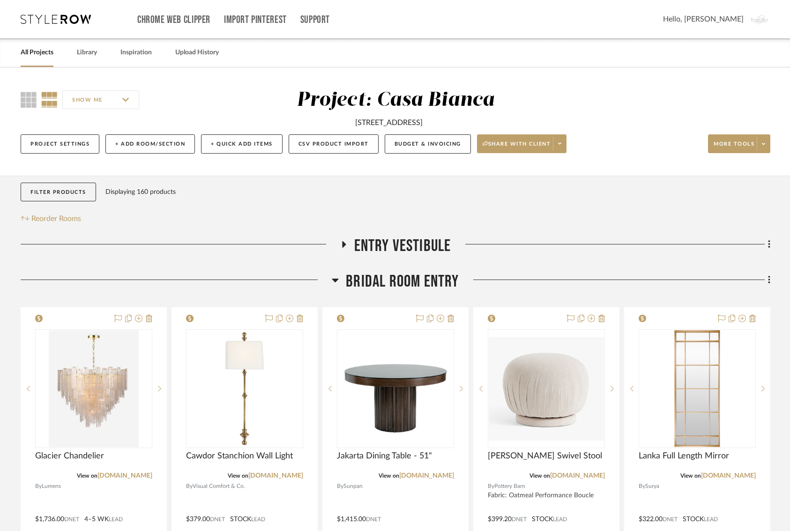
click at [333, 282] on icon at bounding box center [335, 280] width 7 height 11
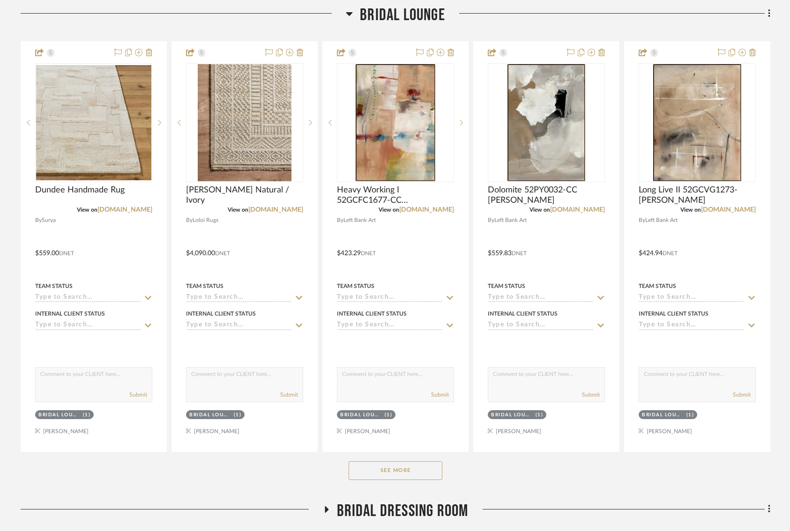
scroll to position [322, 0]
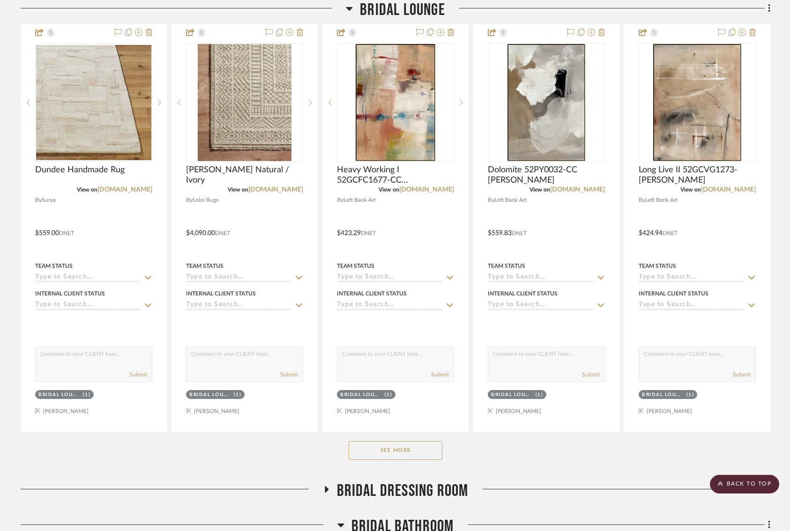
click at [385, 450] on button "See More" at bounding box center [396, 450] width 94 height 19
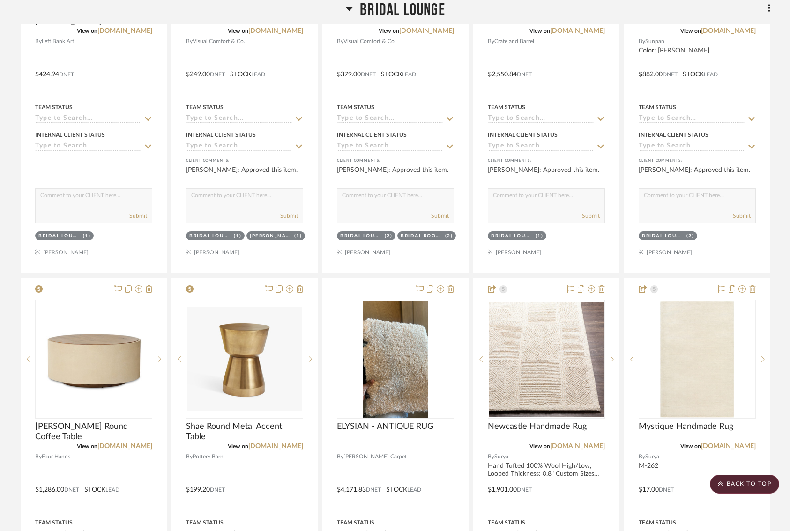
scroll to position [924, 0]
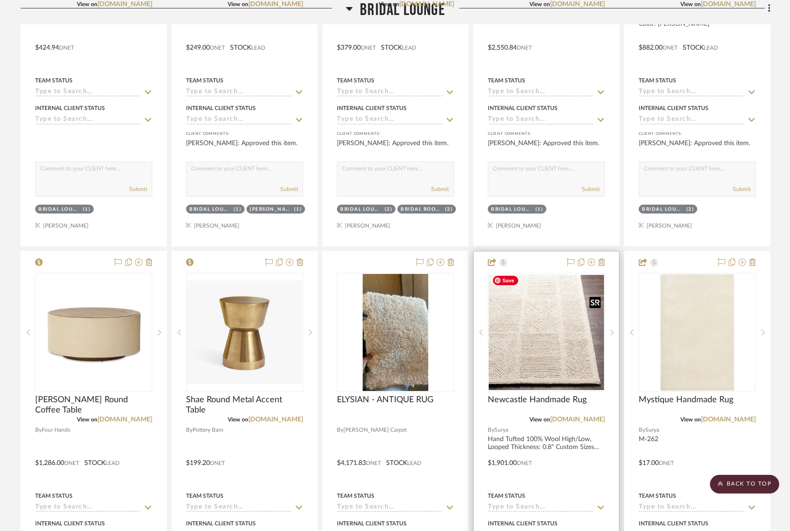
click at [0, 0] on img at bounding box center [0, 0] width 0 height 0
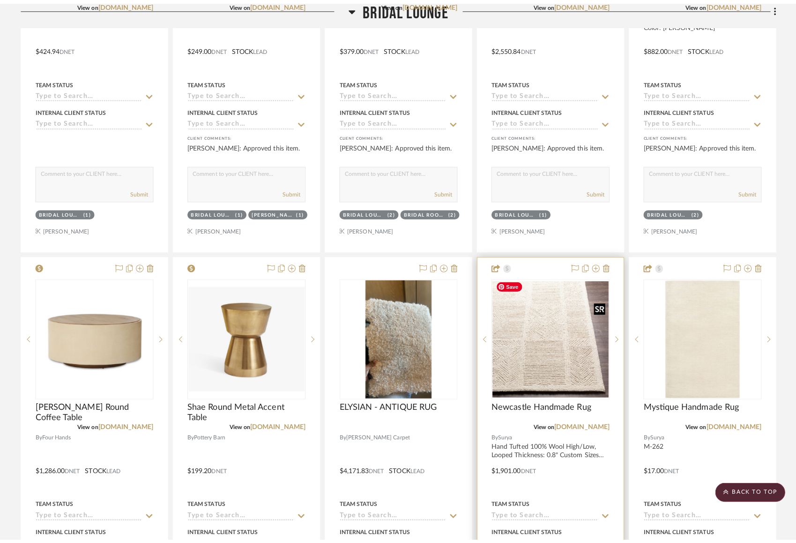
scroll to position [0, 0]
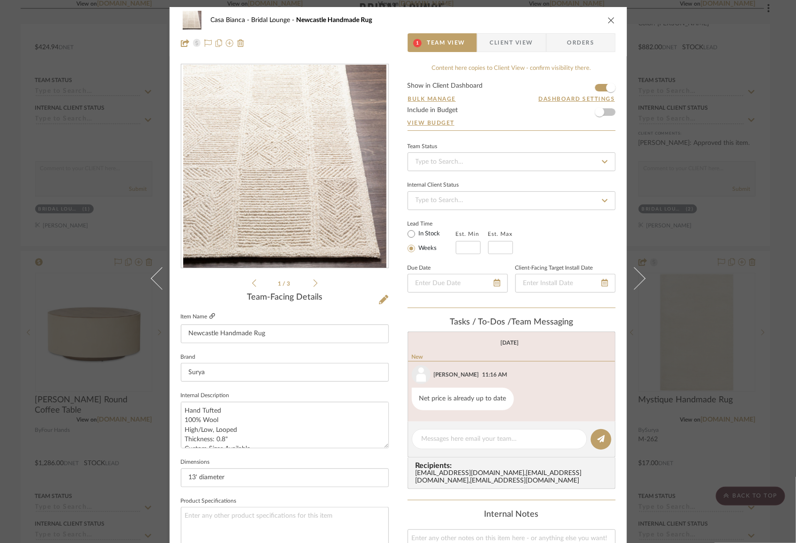
click at [209, 315] on icon at bounding box center [212, 316] width 6 height 6
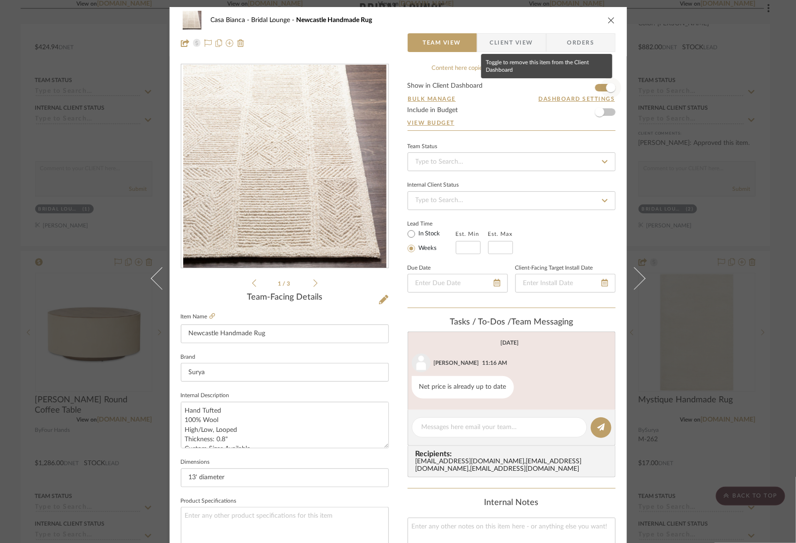
click at [606, 90] on span "button" at bounding box center [610, 87] width 9 height 9
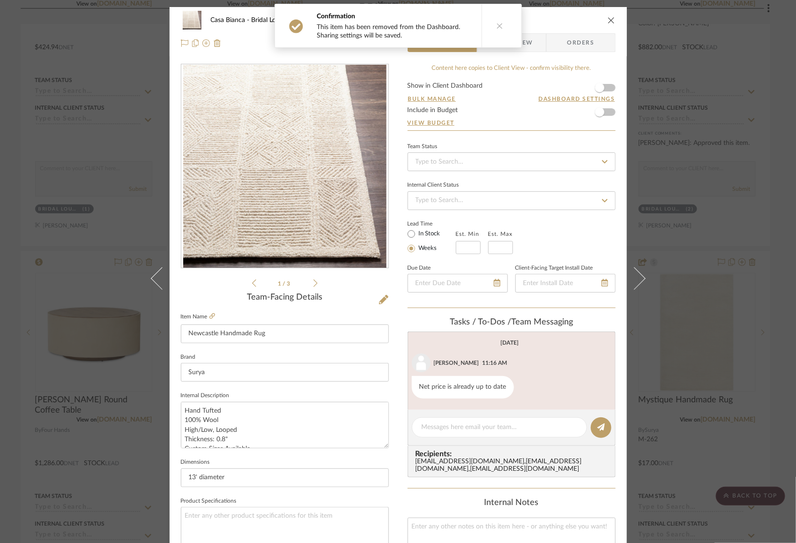
click at [609, 18] on icon "close" at bounding box center [611, 19] width 7 height 7
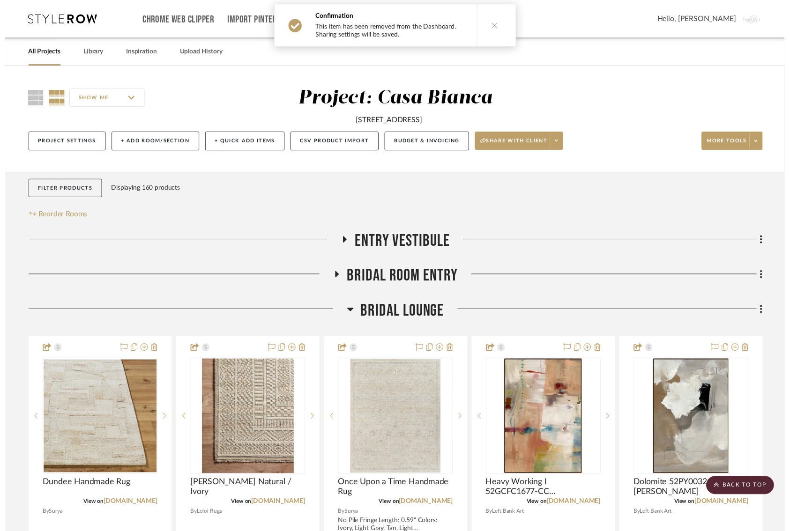
scroll to position [924, 0]
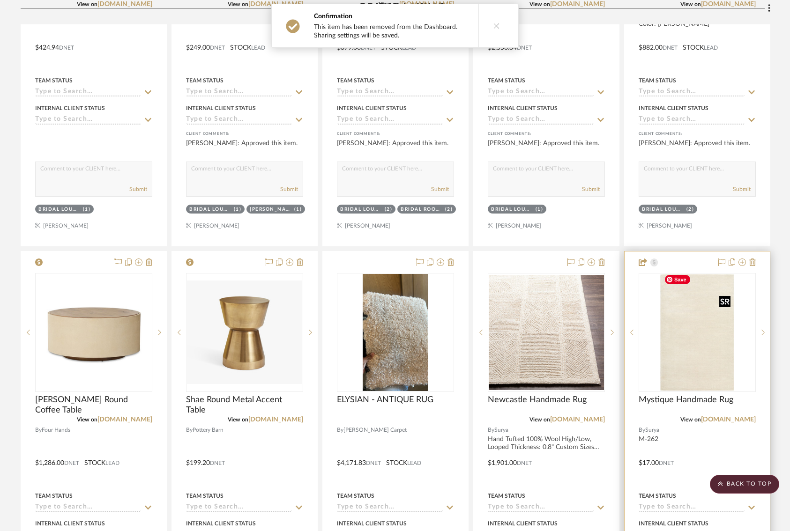
click at [700, 340] on img "0" at bounding box center [697, 332] width 74 height 117
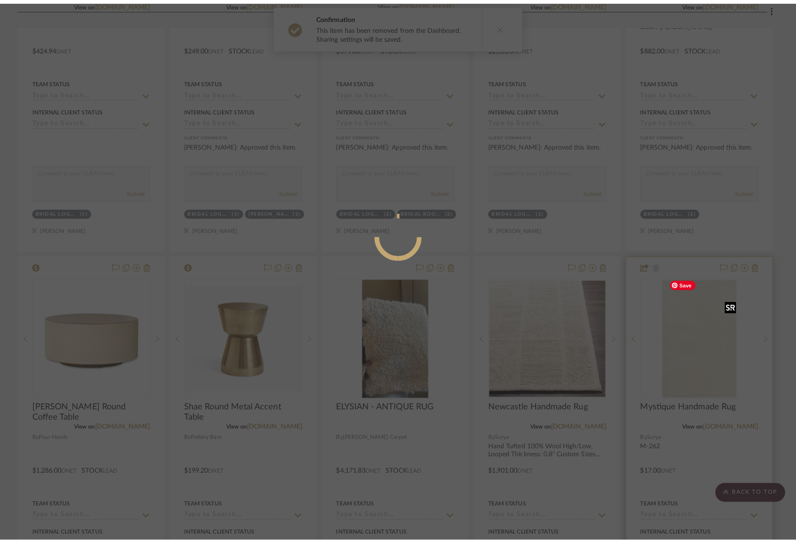
scroll to position [0, 0]
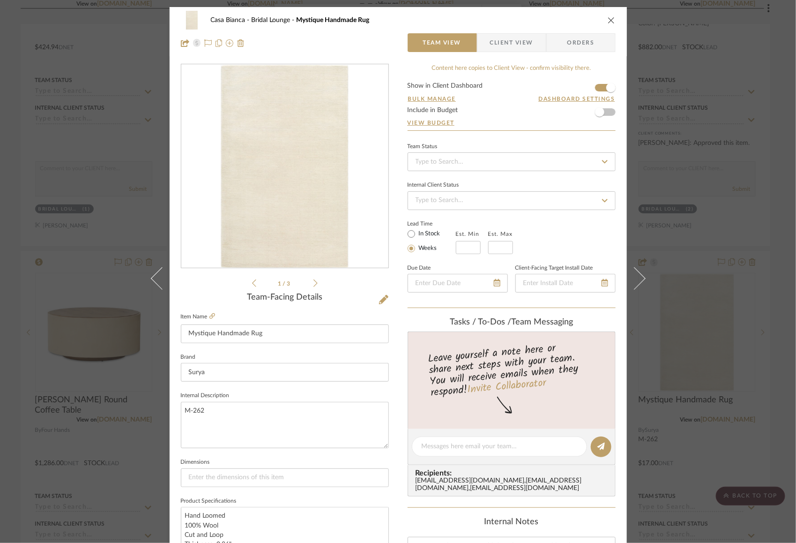
click at [595, 81] on div "Content here copies to Client View - confirm visibility there. Show in Client D…" at bounding box center [512, 449] width 208 height 771
click at [607, 85] on span "button" at bounding box center [610, 87] width 9 height 9
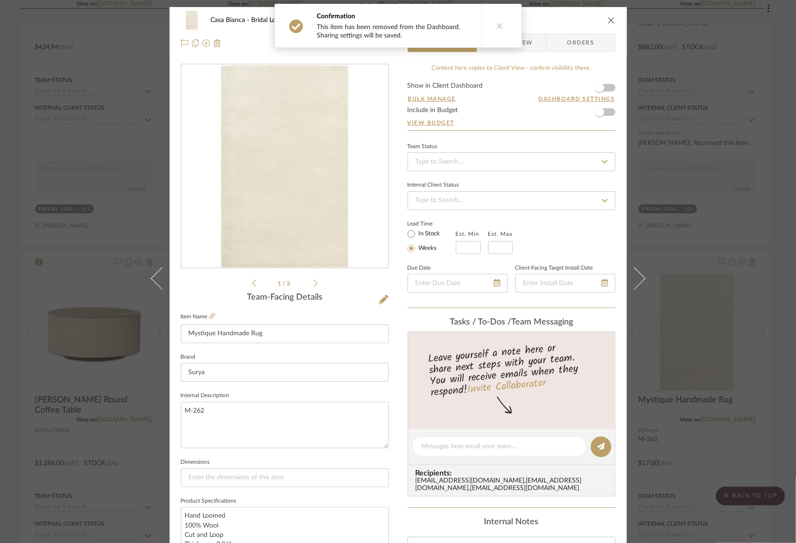
click at [608, 17] on icon "close" at bounding box center [611, 19] width 7 height 7
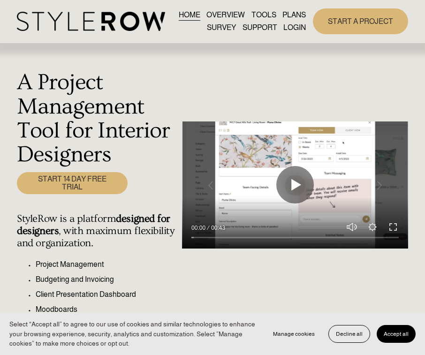
click at [289, 30] on link "LOGIN" at bounding box center [294, 28] width 22 height 13
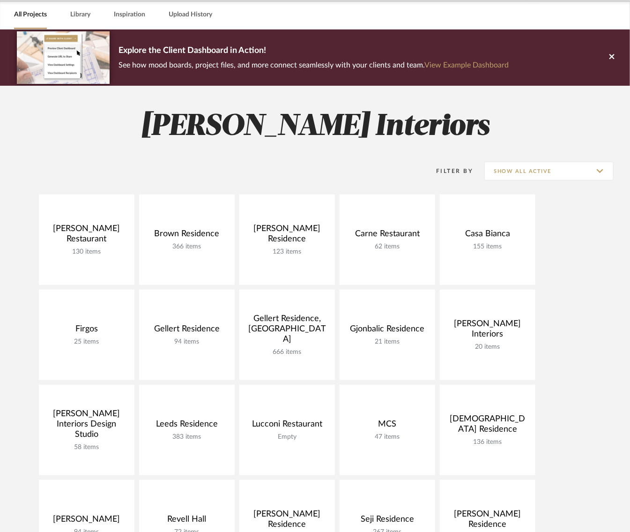
scroll to position [39, 0]
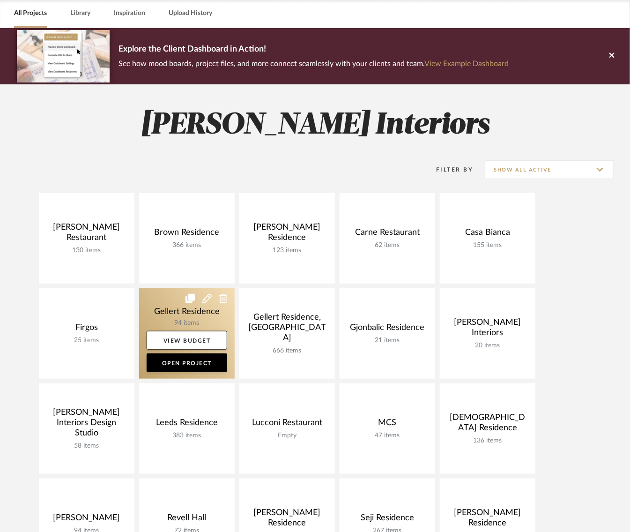
click at [161, 315] on link at bounding box center [187, 333] width 96 height 90
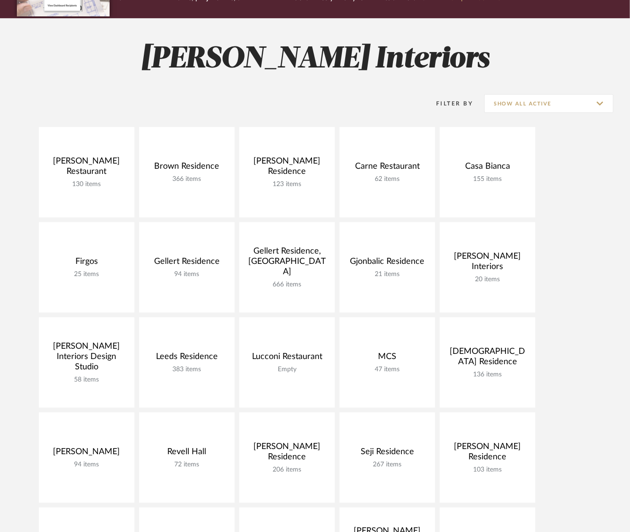
scroll to position [106, 0]
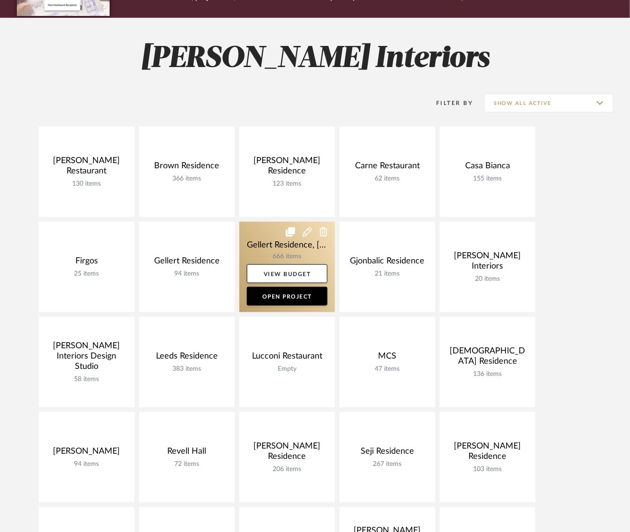
click at [267, 248] on link at bounding box center [287, 267] width 96 height 90
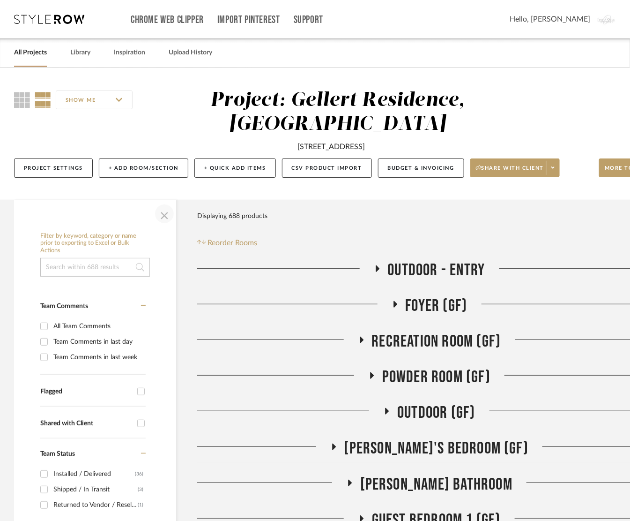
click at [161, 216] on span "button" at bounding box center [164, 213] width 22 height 22
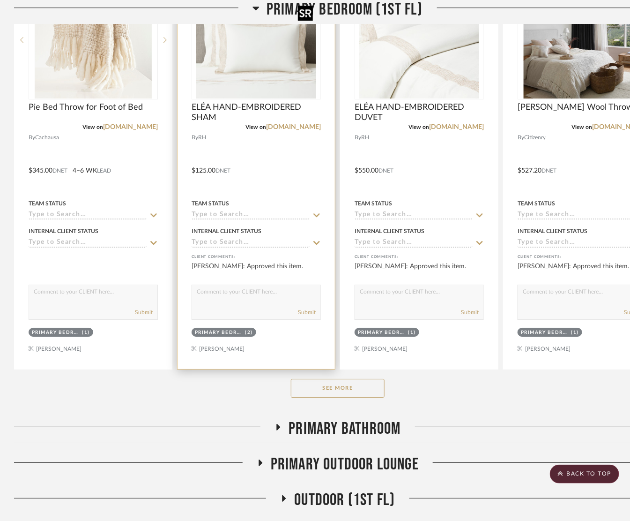
scroll to position [980, 3]
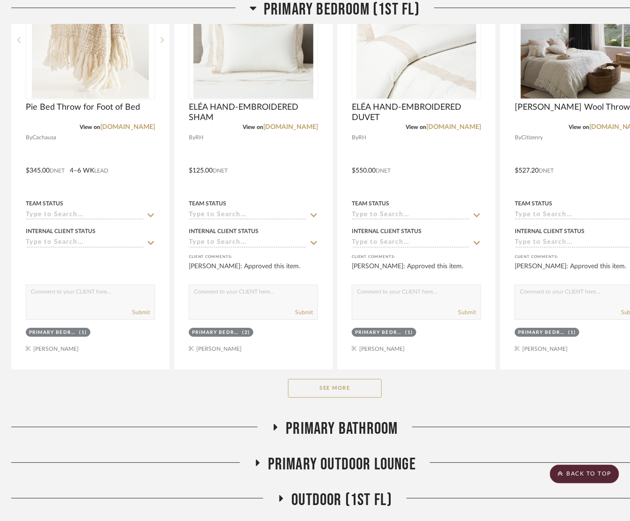
click at [326, 387] on button "See More" at bounding box center [335, 388] width 94 height 19
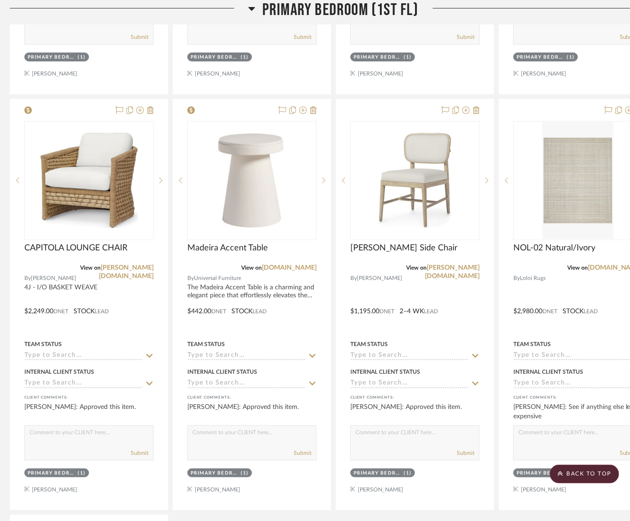
scroll to position [2481, 4]
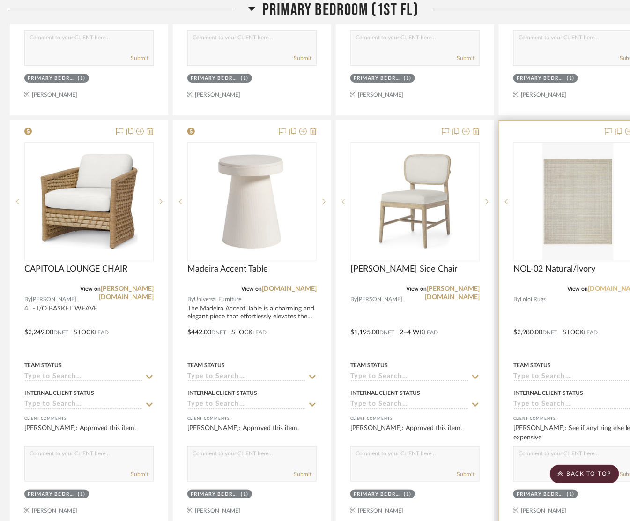
click at [617, 285] on link "loloirugs.com" at bounding box center [615, 288] width 55 height 7
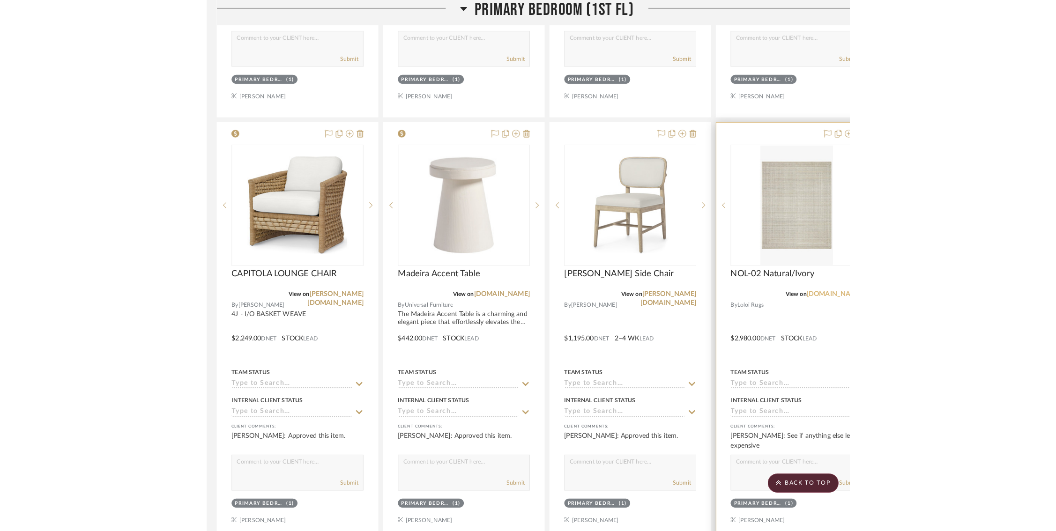
scroll to position [2067, 4]
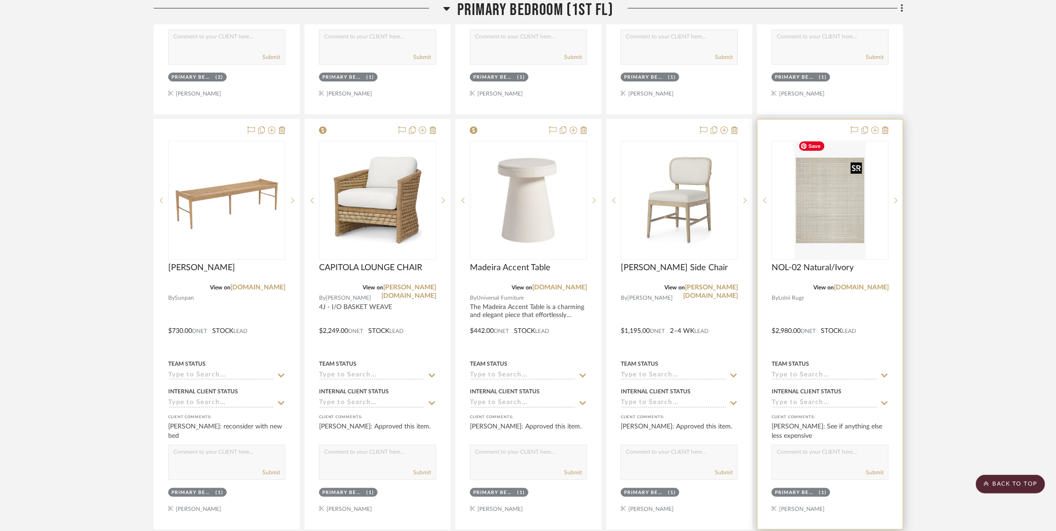
click at [636, 208] on img "0" at bounding box center [830, 200] width 71 height 117
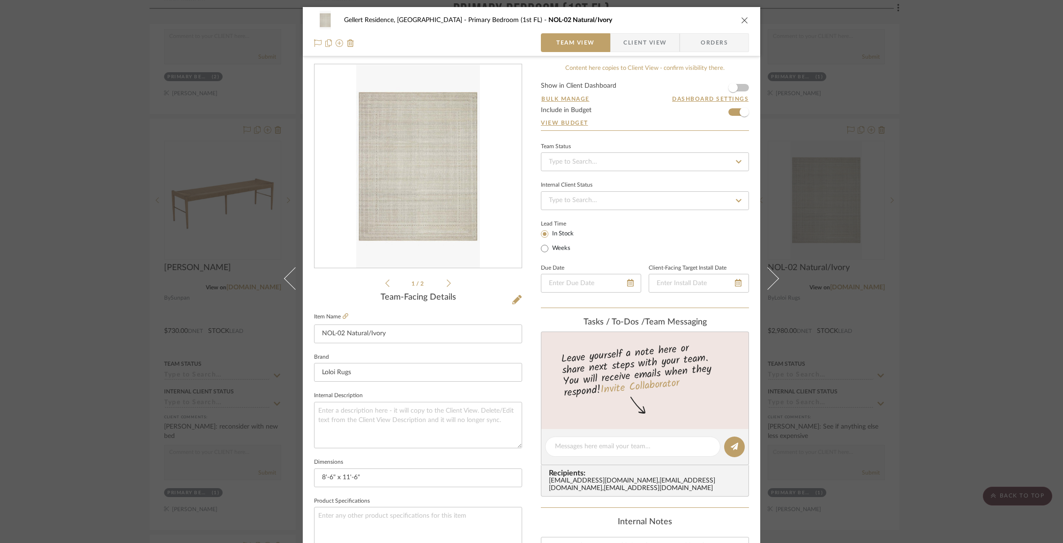
scroll to position [302, 0]
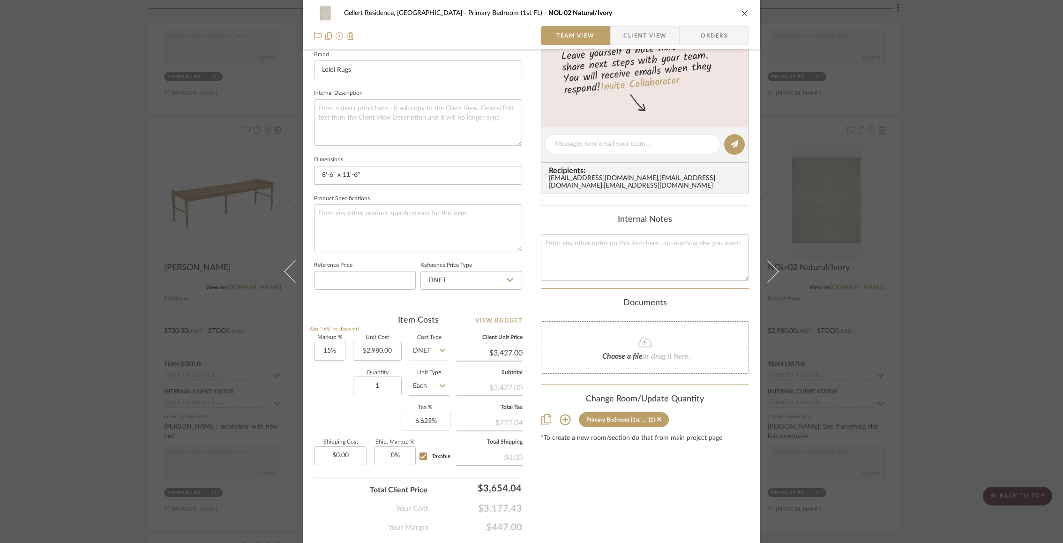
click at [337, 403] on div "Markup % (Use "-X%" to discount) 15% Unit Cost $2,980.00 Cost Type DNET Client …" at bounding box center [418, 403] width 208 height 137
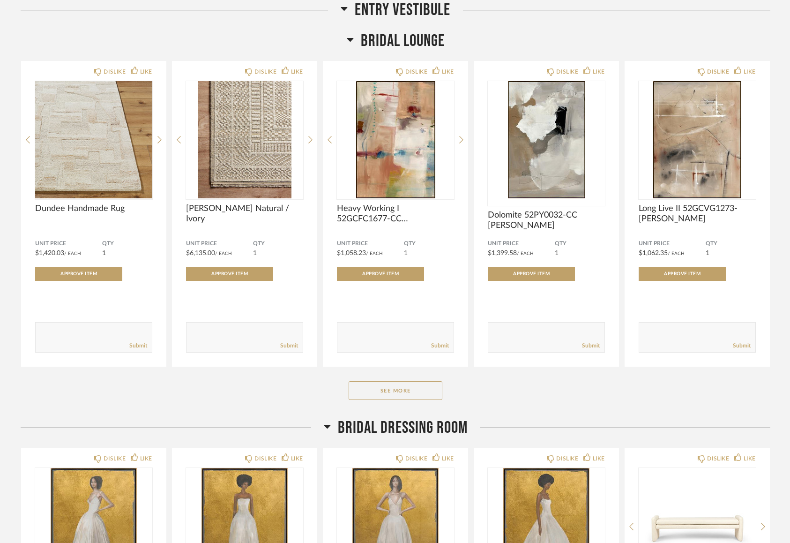
scroll to position [500, 0]
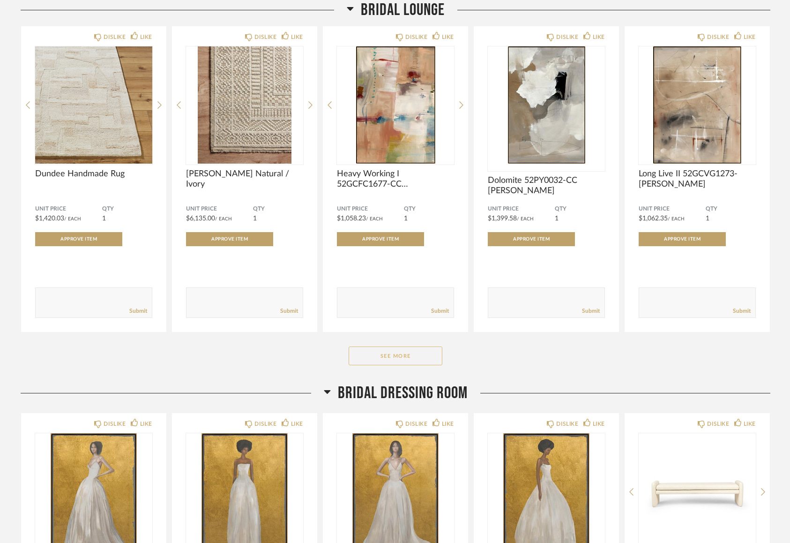
click at [404, 356] on button "See More" at bounding box center [396, 355] width 94 height 19
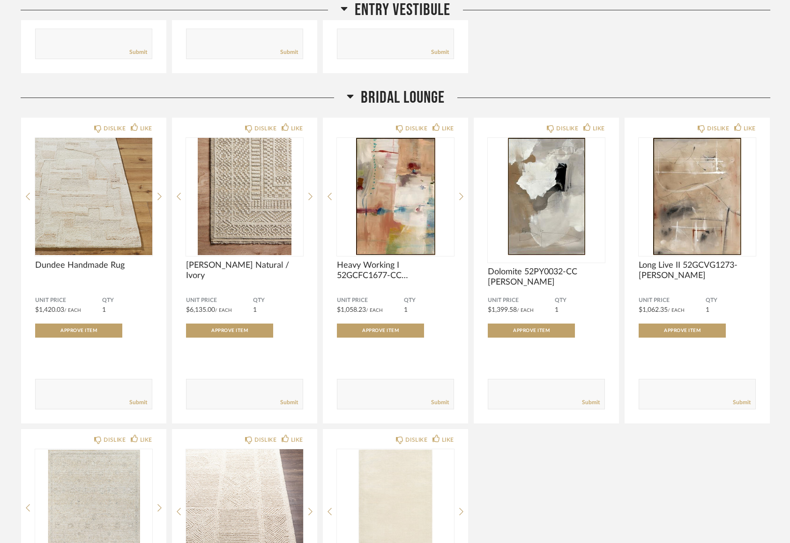
scroll to position [31, 0]
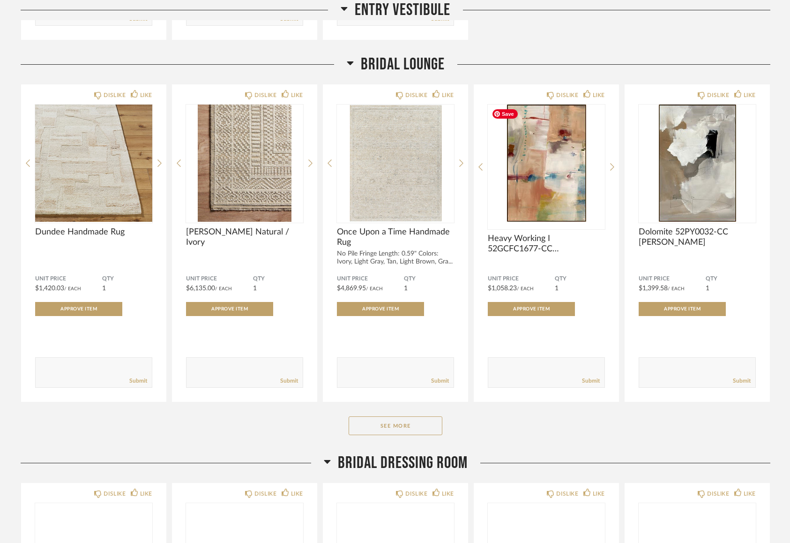
scroll to position [450, 0]
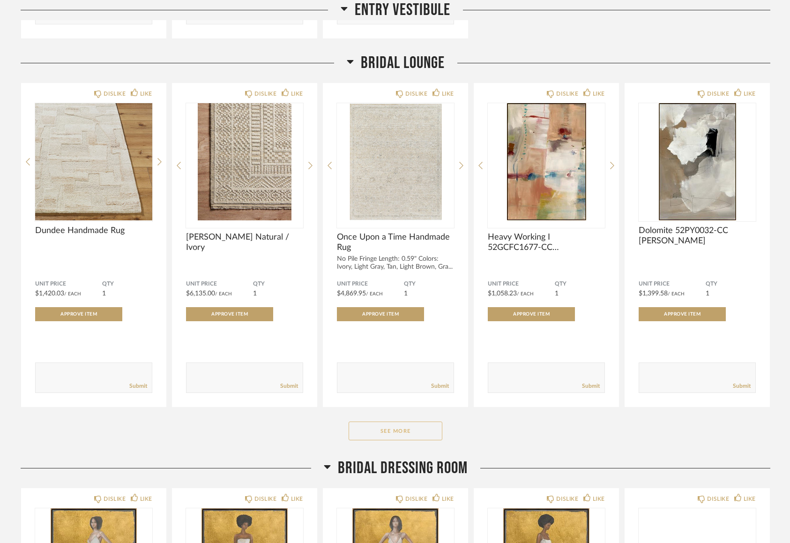
click at [429, 431] on button "See More" at bounding box center [396, 430] width 94 height 19
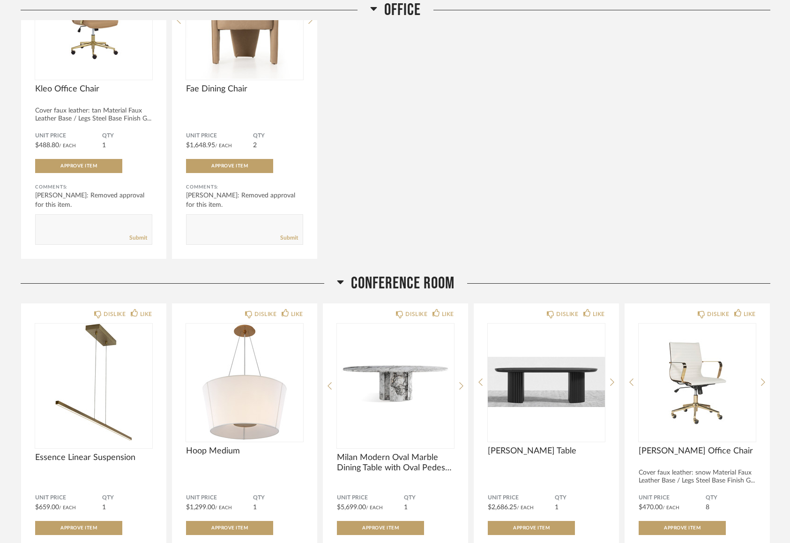
scroll to position [1694, 0]
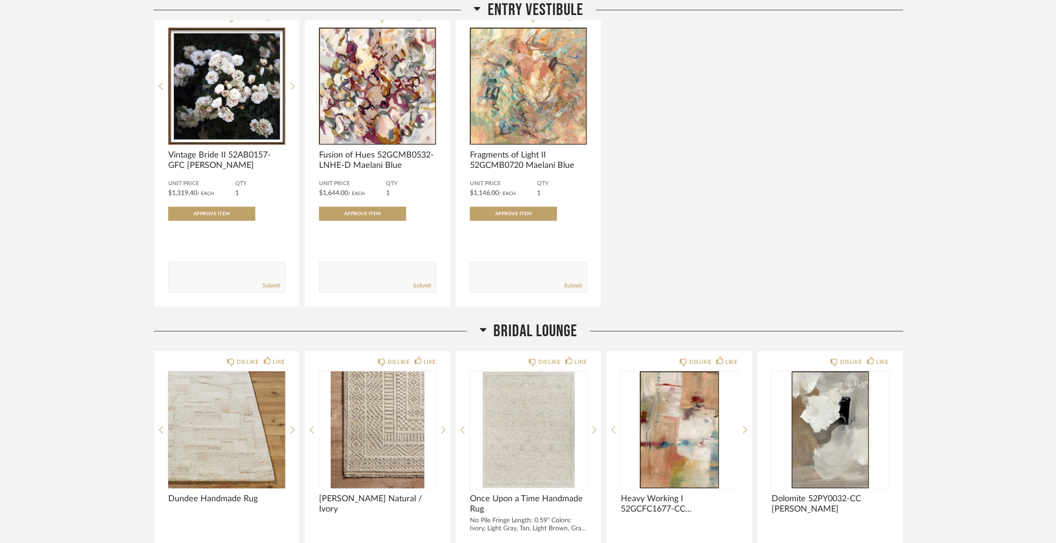
scroll to position [357, 0]
